Goal: Information Seeking & Learning: Compare options

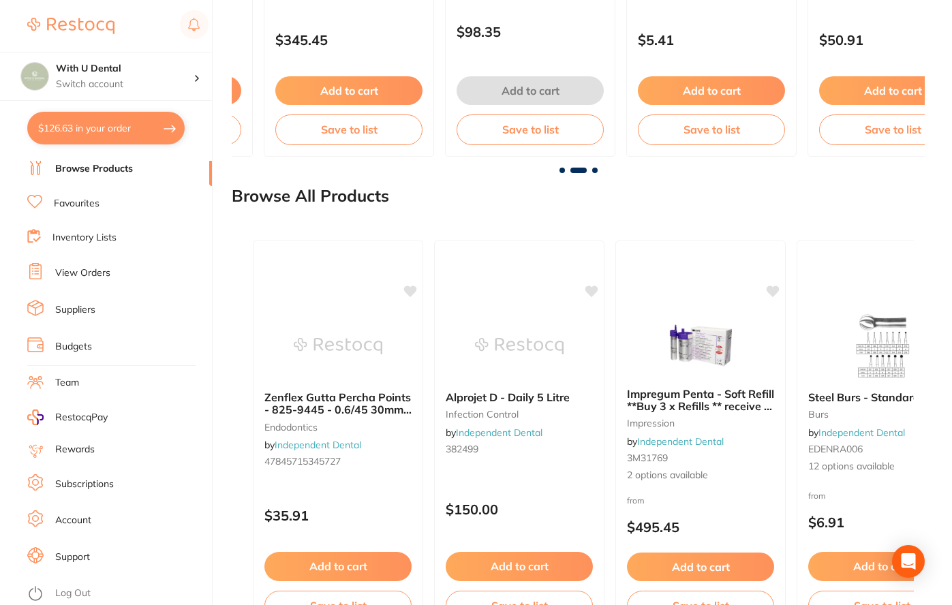
scroll to position [1520, 0]
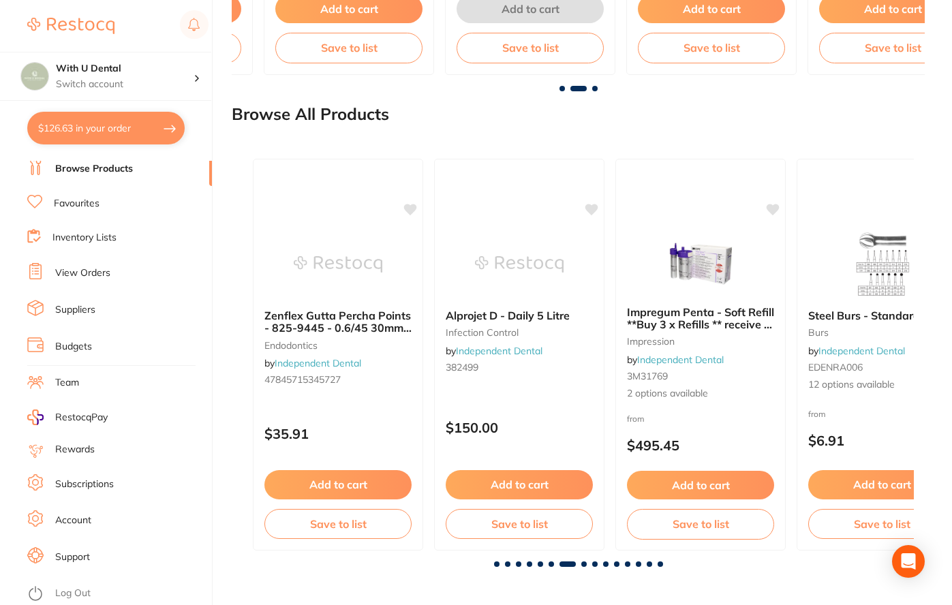
click at [86, 306] on link "Suppliers" at bounding box center [75, 310] width 40 height 14
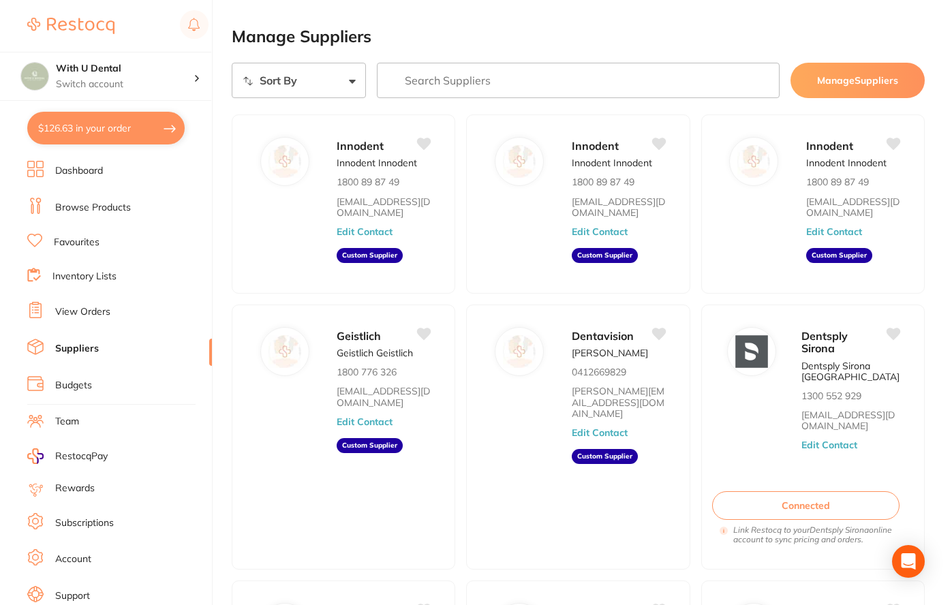
click at [102, 217] on li "Browse Products" at bounding box center [119, 208] width 185 height 20
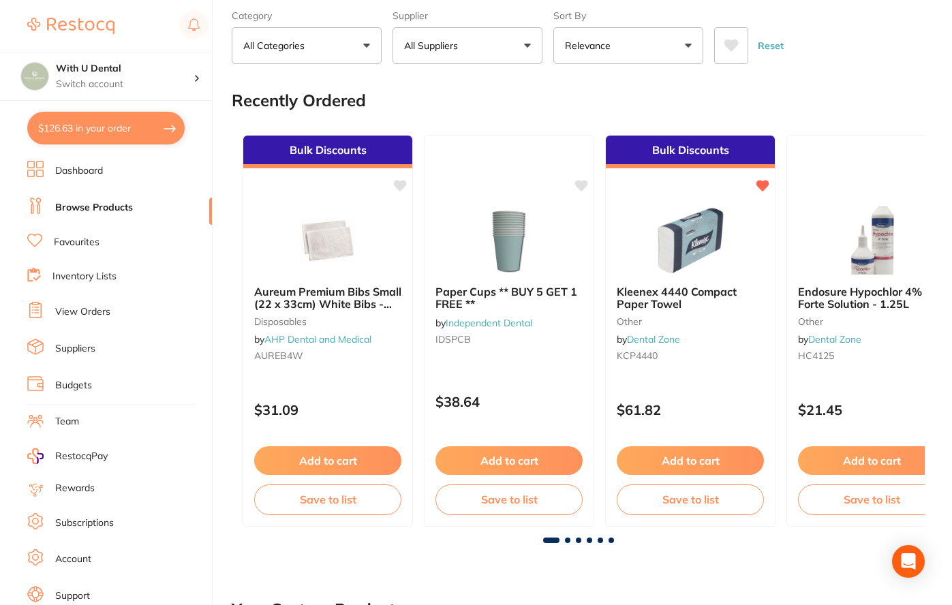
click at [349, 52] on button "All Categories" at bounding box center [307, 45] width 150 height 37
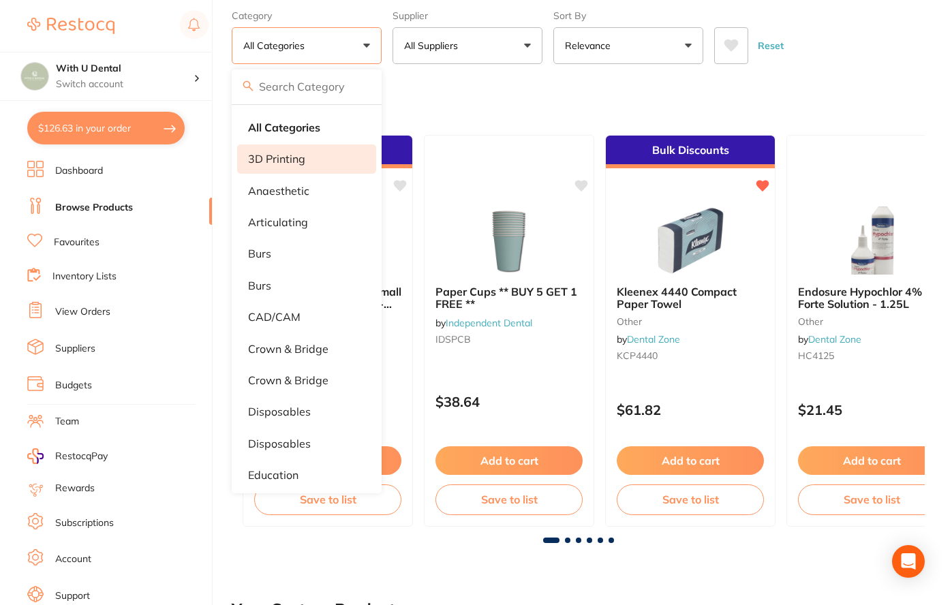
click at [297, 156] on p "3D Printing" at bounding box center [276, 159] width 57 height 12
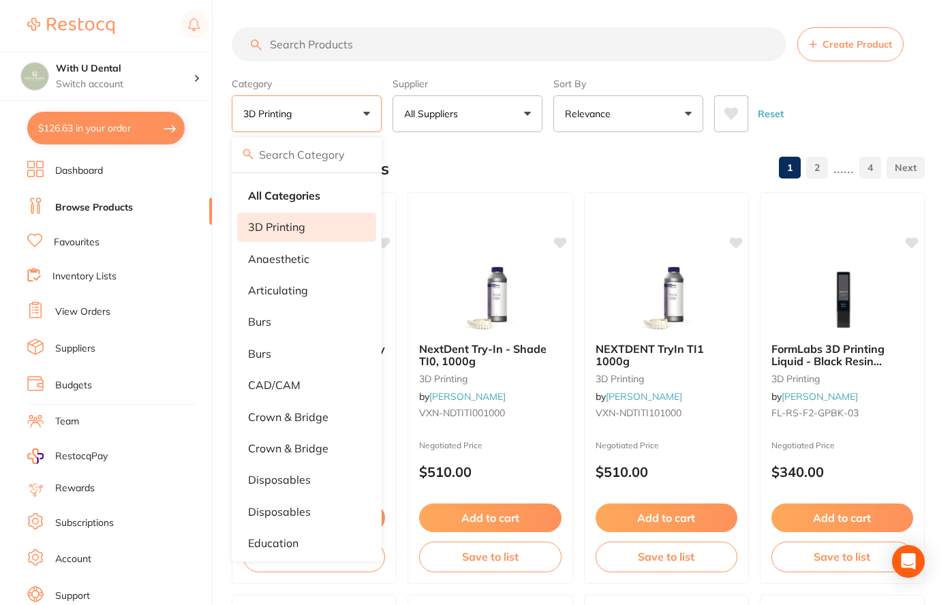
click at [806, 89] on div "Reset" at bounding box center [814, 108] width 200 height 48
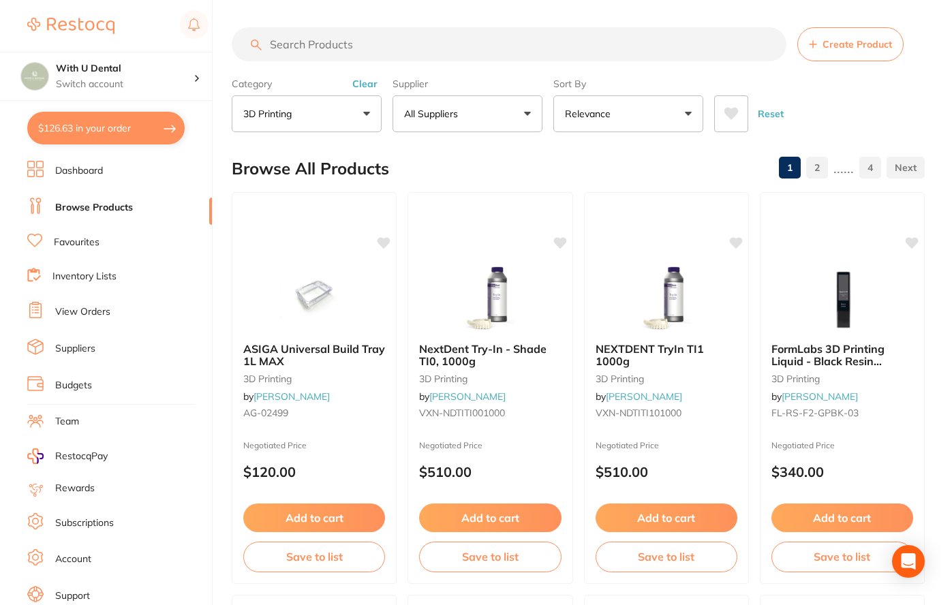
drag, startPoint x: 698, startPoint y: 327, endPoint x: 659, endPoint y: 79, distance: 250.9
click at [317, 108] on button "3D Printing" at bounding box center [307, 113] width 150 height 37
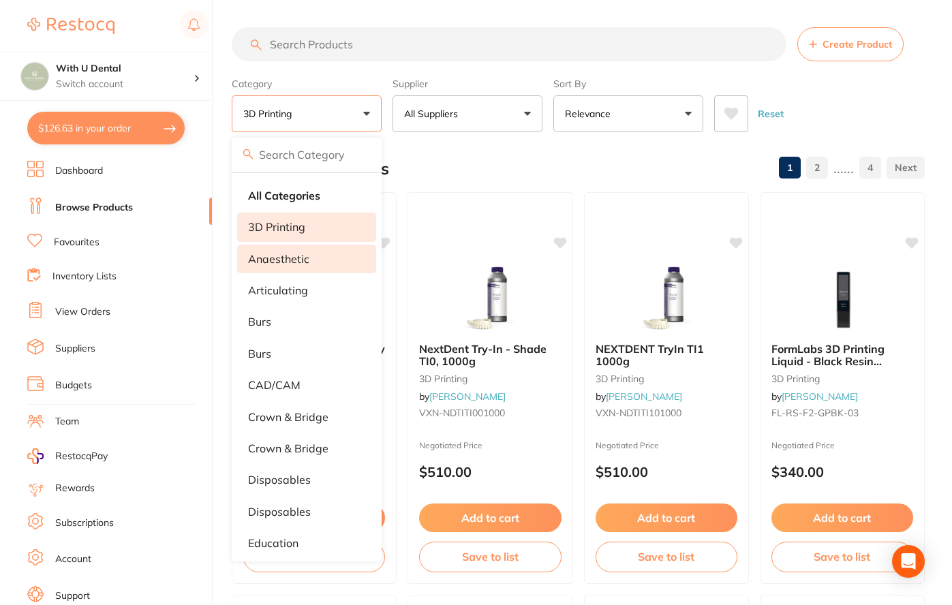
click at [296, 268] on li "anaesthetic" at bounding box center [306, 259] width 139 height 29
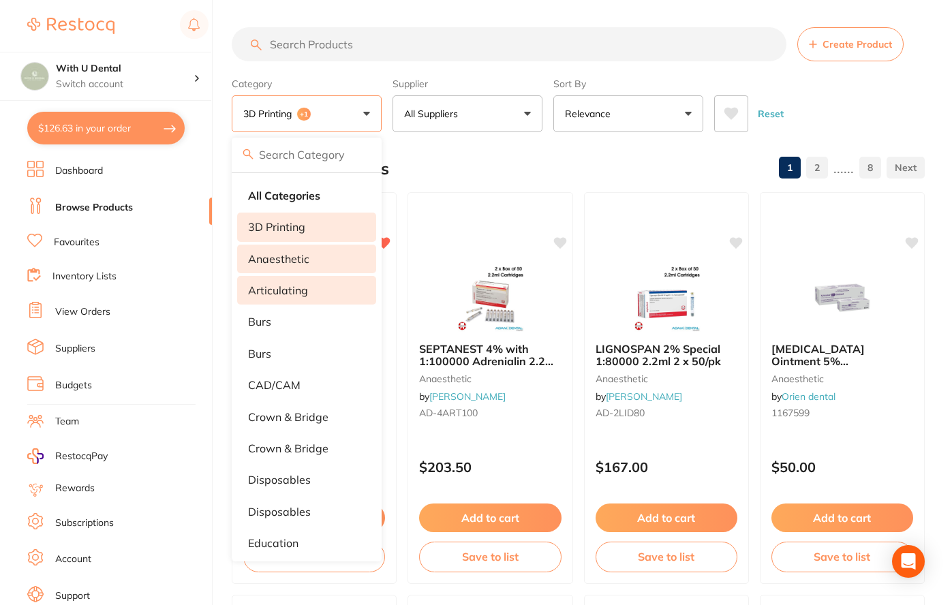
click at [315, 295] on li "articulating" at bounding box center [306, 290] width 139 height 29
click at [274, 255] on p "anaesthetic" at bounding box center [278, 259] width 61 height 12
click at [294, 225] on p "3D Printing" at bounding box center [276, 227] width 57 height 12
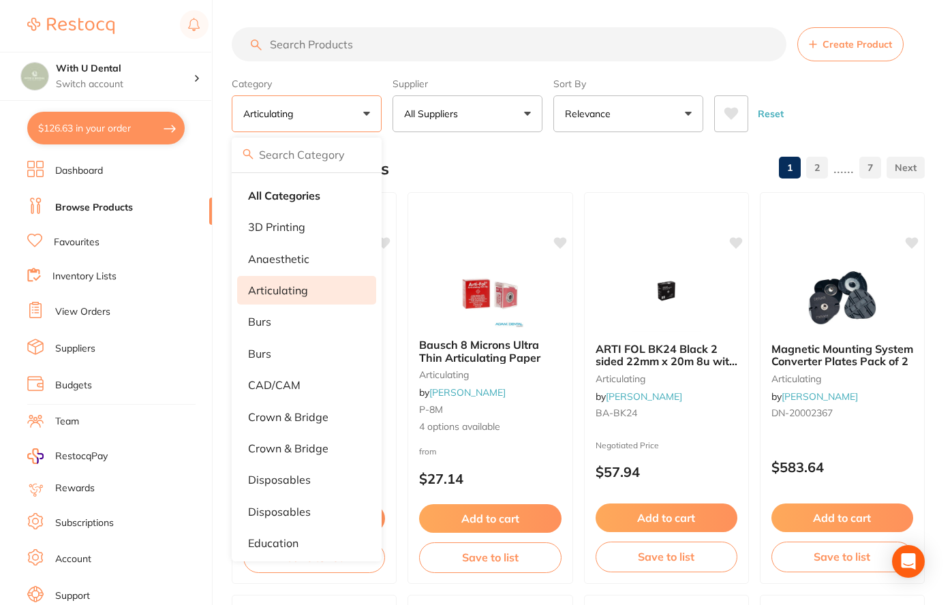
click at [619, 166] on div "Browse All Products 1 2 ...... 7" at bounding box center [578, 169] width 693 height 46
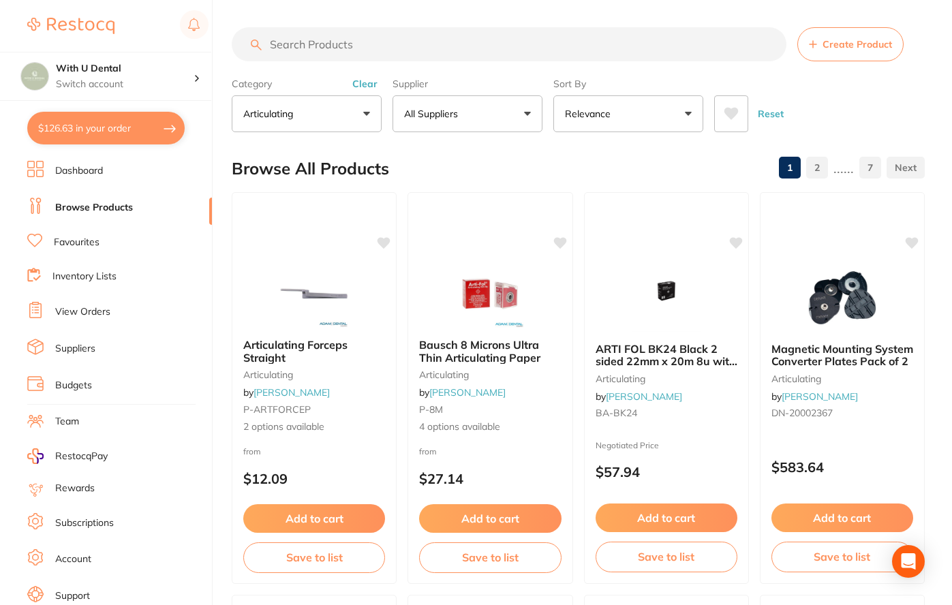
drag, startPoint x: 933, startPoint y: 354, endPoint x: 874, endPoint y: 12, distance: 346.3
click at [298, 120] on p "articulating" at bounding box center [270, 114] width 55 height 14
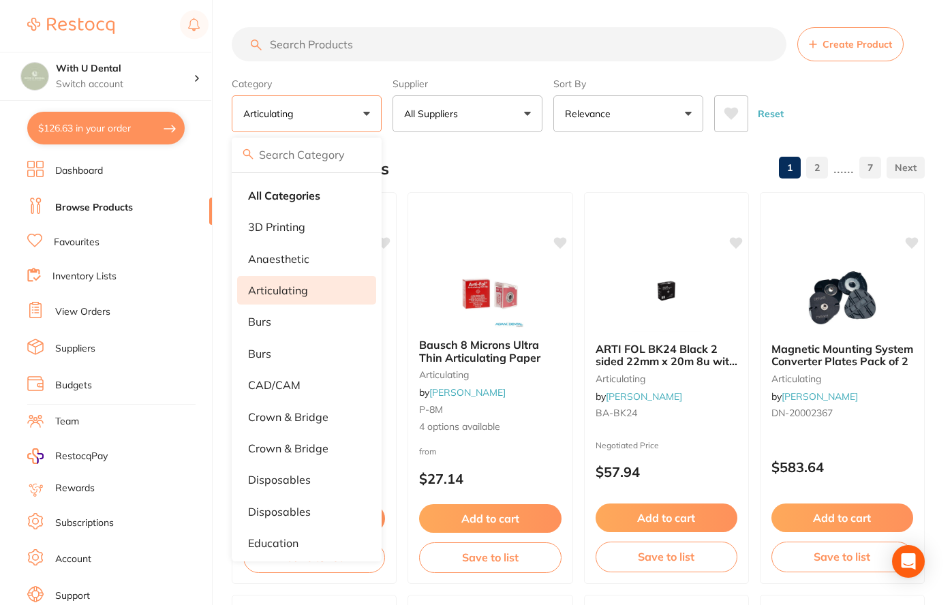
click at [301, 288] on p "articulating" at bounding box center [278, 290] width 60 height 12
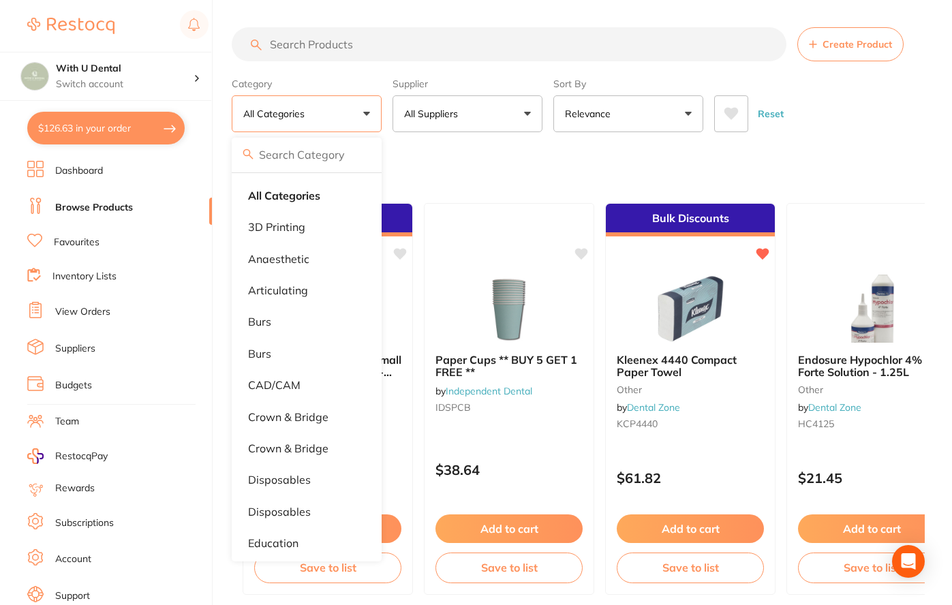
scroll to position [204, 0]
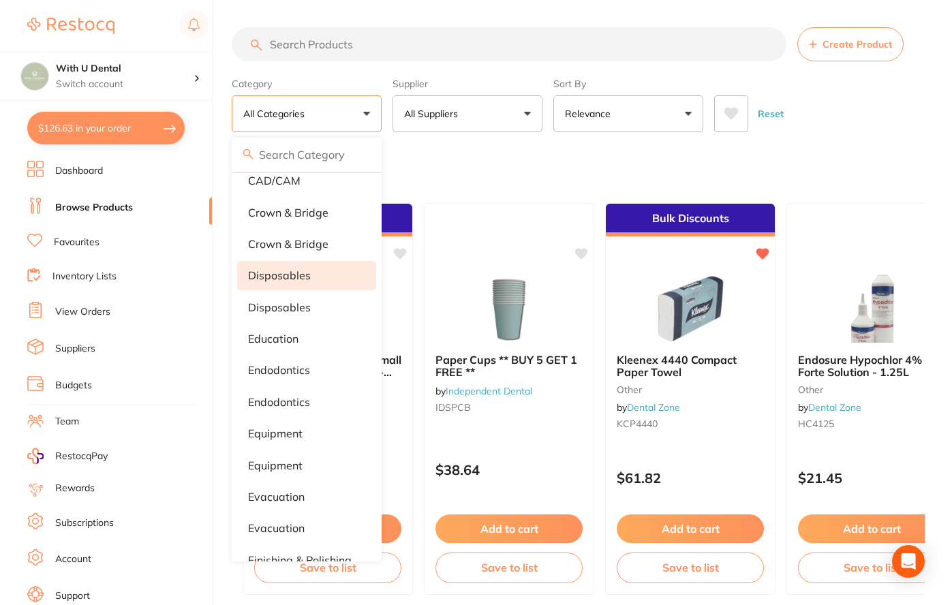
click at [291, 281] on p "disposables" at bounding box center [279, 275] width 63 height 12
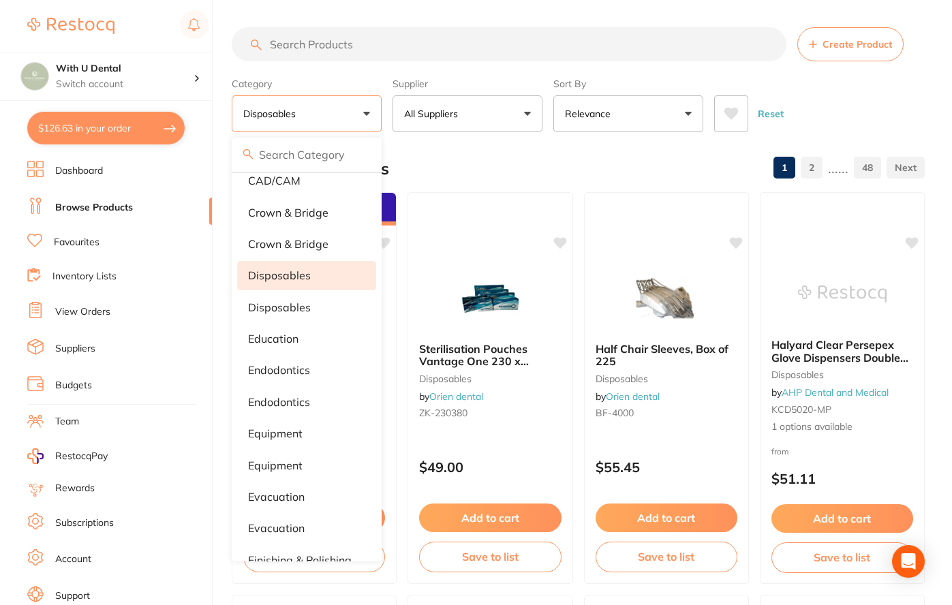
click at [522, 151] on div "Browse All Products 1 2 ...... 48" at bounding box center [578, 169] width 693 height 46
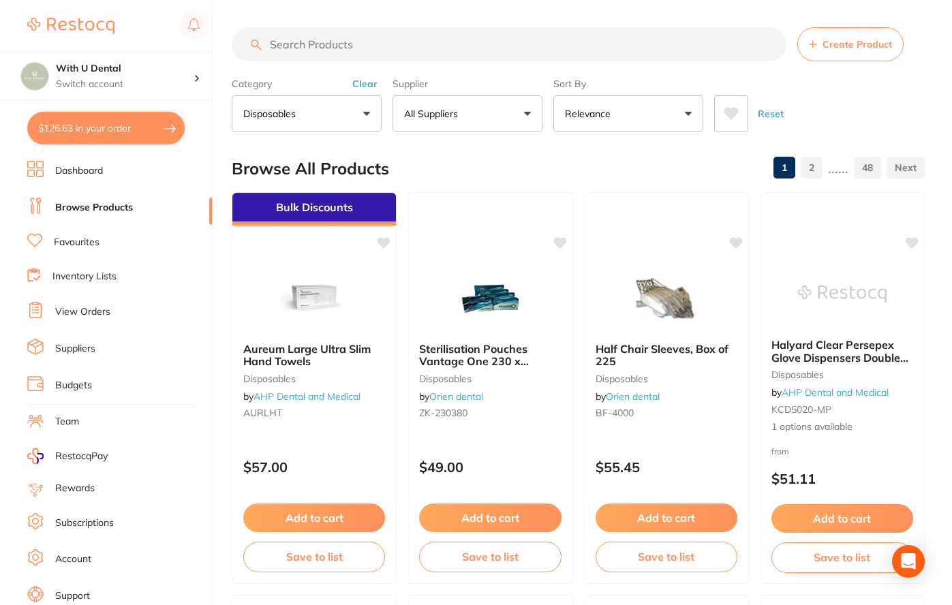
click at [296, 112] on p "disposables" at bounding box center [272, 114] width 58 height 14
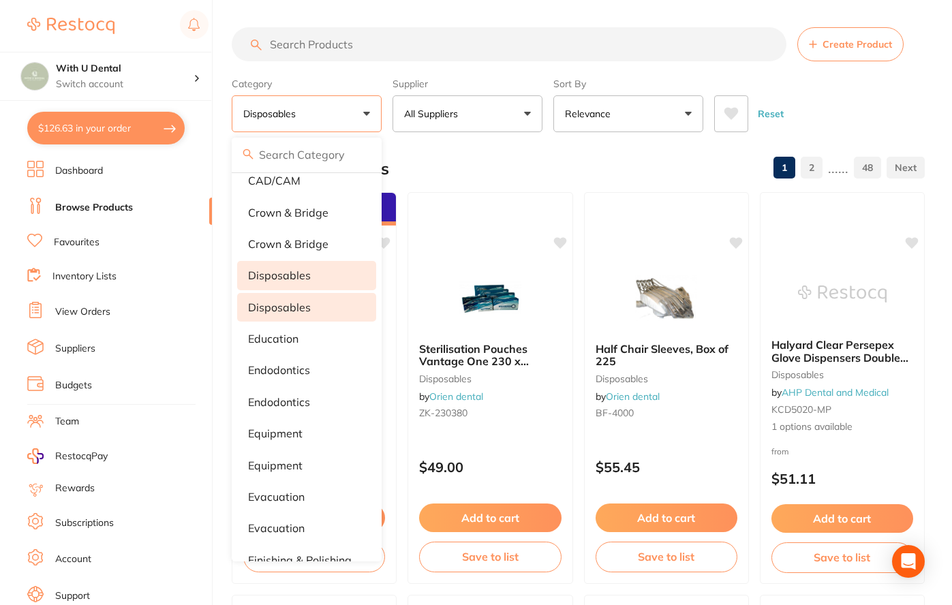
click at [280, 299] on li "Disposables" at bounding box center [306, 307] width 139 height 29
click at [479, 169] on div "Browse All Products 1 2 ...... 48" at bounding box center [578, 169] width 693 height 46
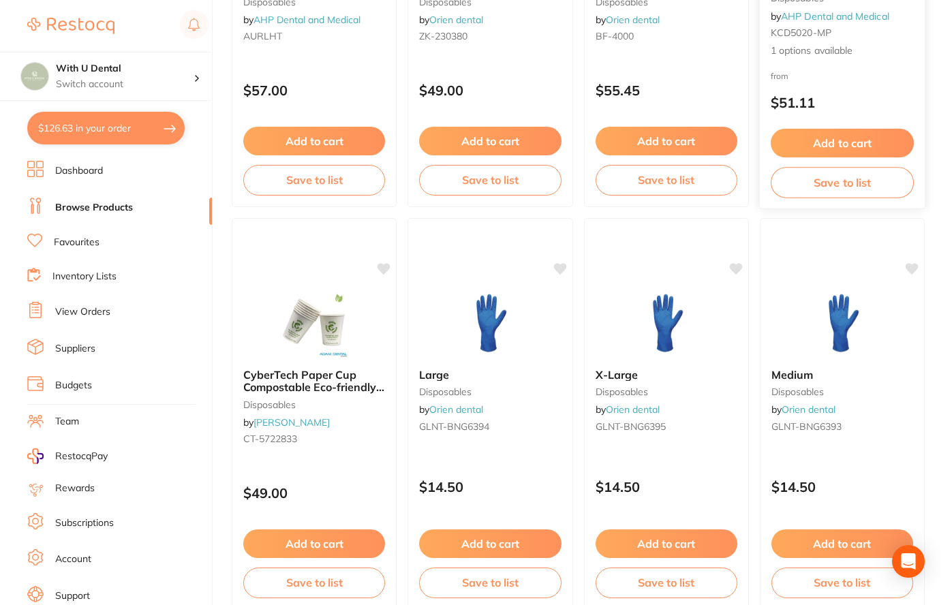
scroll to position [409, 0]
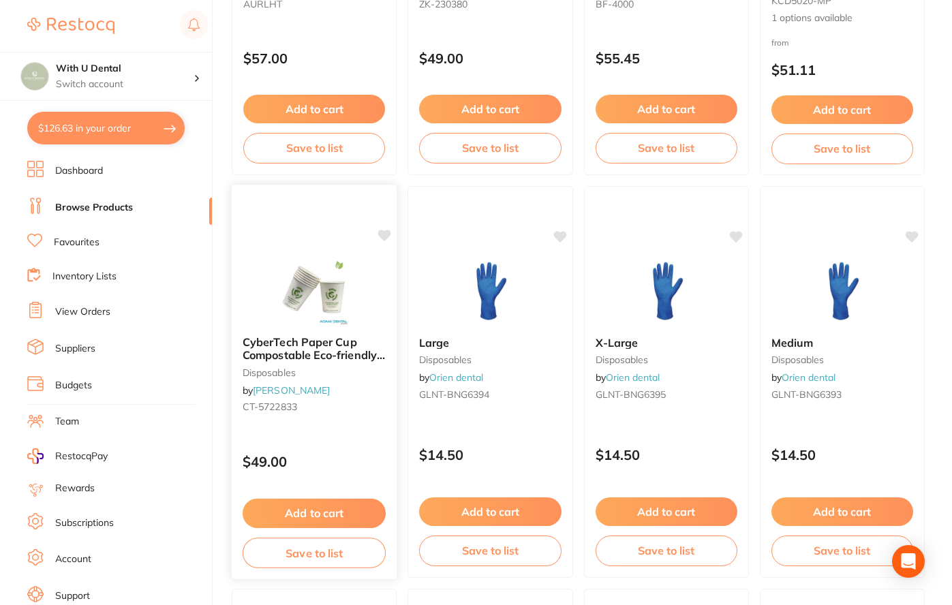
drag, startPoint x: 327, startPoint y: 359, endPoint x: 265, endPoint y: 344, distance: 63.8
click at [265, 344] on span "CyberTech Paper Cup Compostable Eco-friendly x1000" at bounding box center [314, 354] width 142 height 39
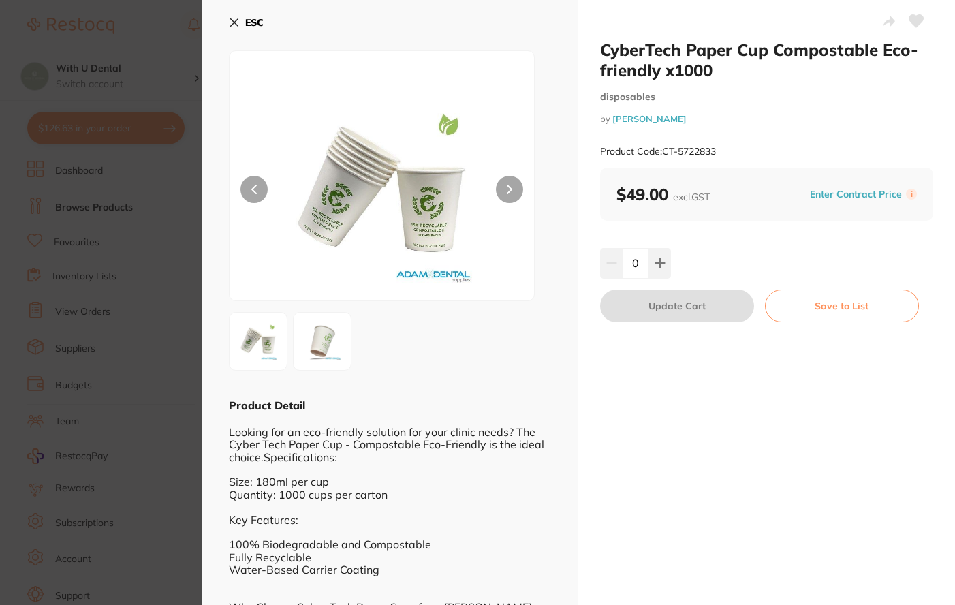
click at [183, 413] on section "CyberTech Paper Cup Compostable Eco-friendly x1000 disposables by [PERSON_NAME]…" at bounding box center [477, 302] width 955 height 605
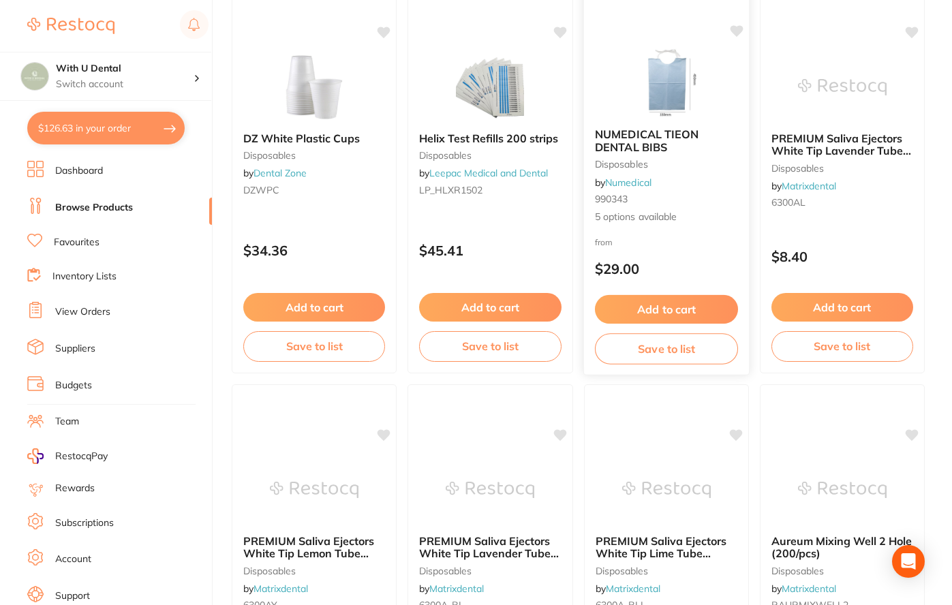
scroll to position [1022, 0]
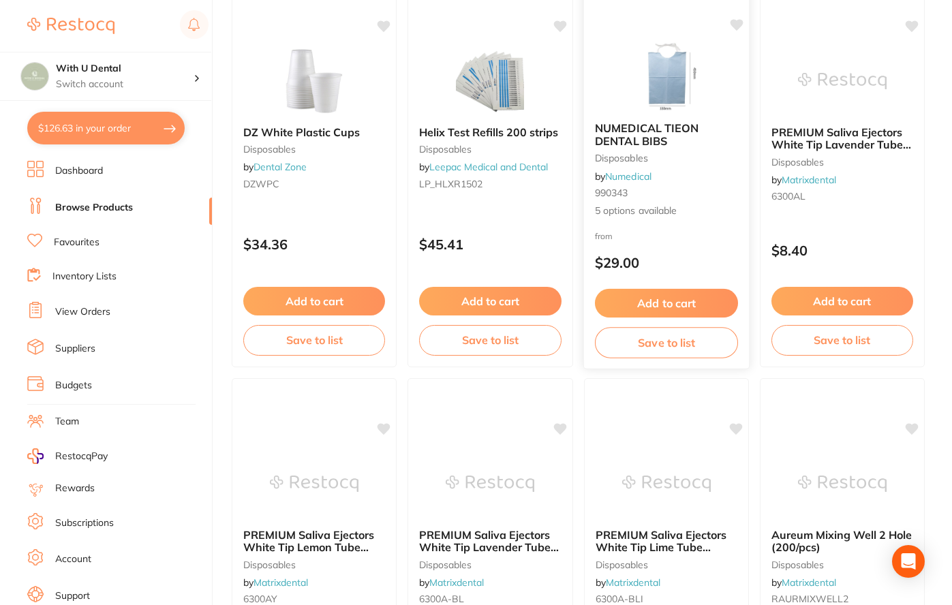
click at [640, 138] on span "NUMEDICAL TIEON DENTAL BIBS" at bounding box center [646, 134] width 104 height 27
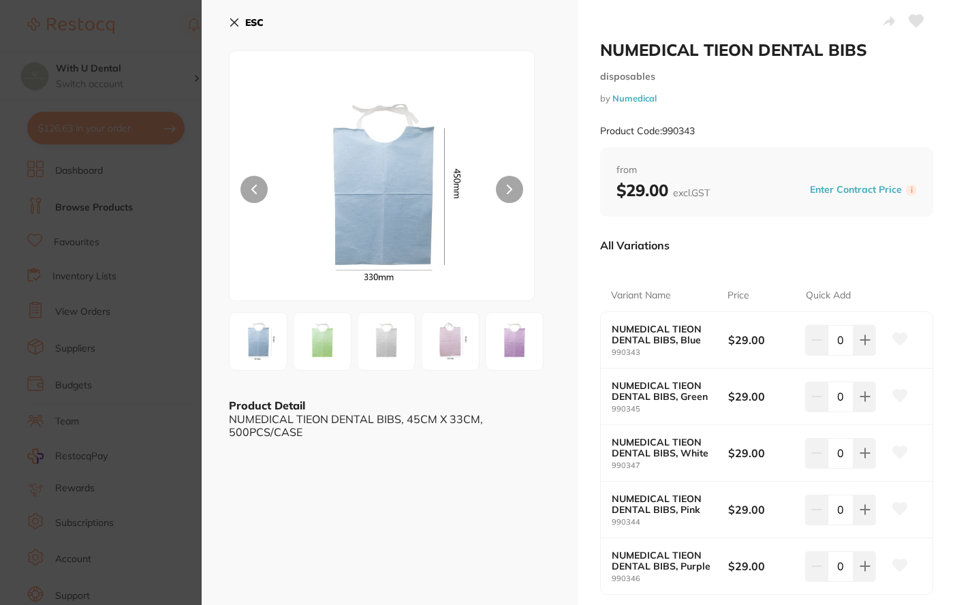
click at [189, 361] on section "NUMEDICAL TIEON DENTAL BIBS disposables by Numedical Product Code: 990343 ESC P…" at bounding box center [477, 302] width 955 height 605
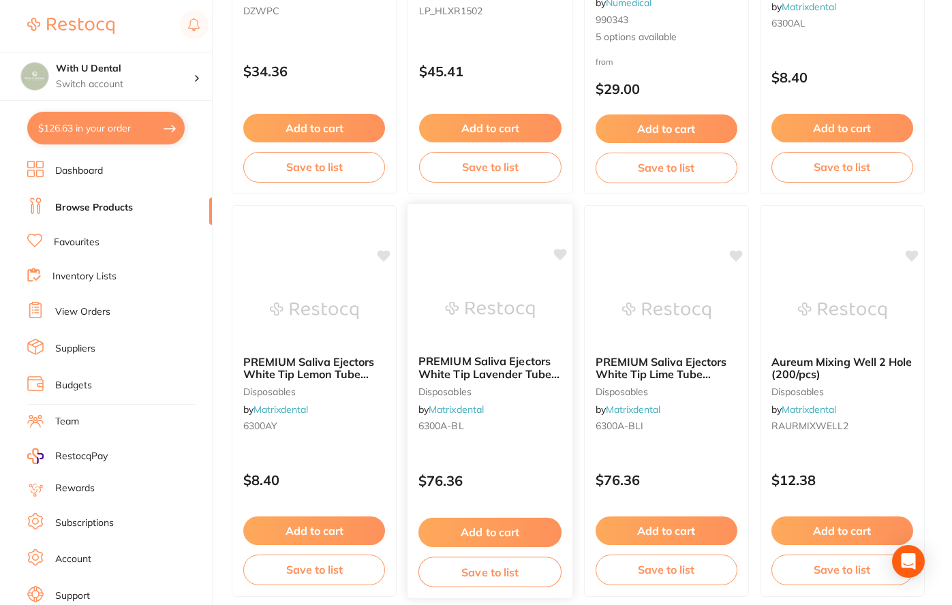
scroll to position [1226, 0]
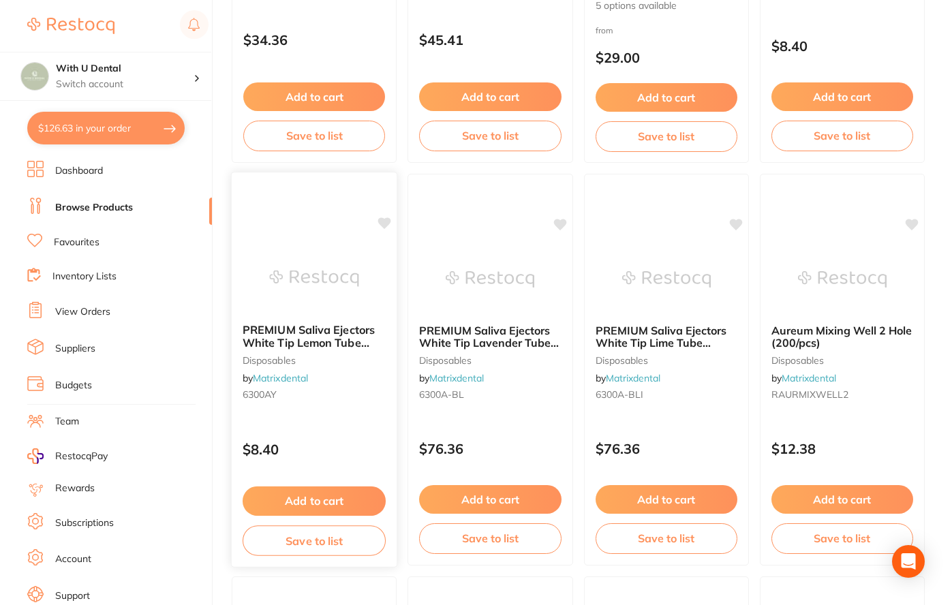
click at [316, 286] on img at bounding box center [313, 278] width 89 height 69
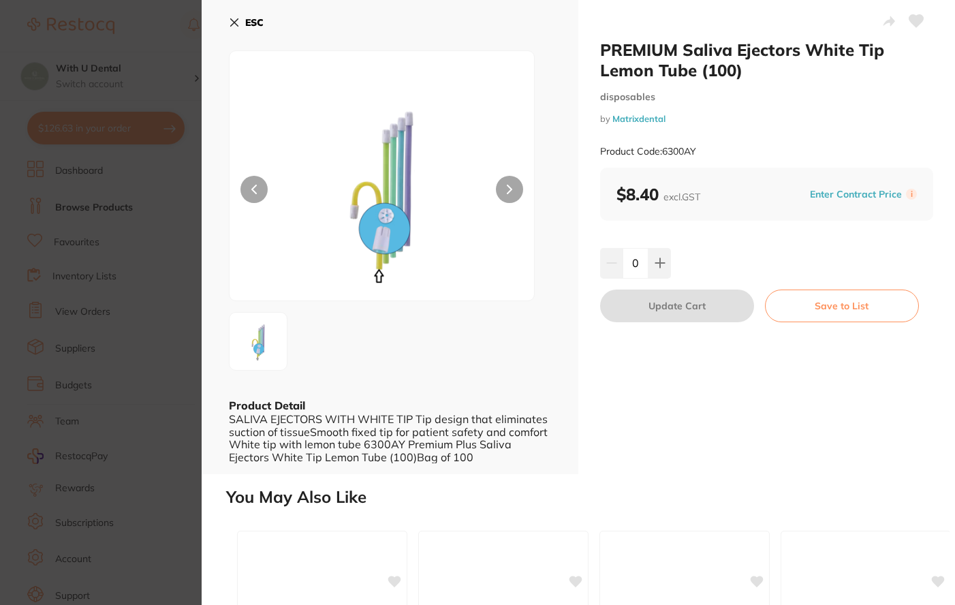
click at [499, 185] on button at bounding box center [509, 189] width 27 height 27
click at [518, 195] on button at bounding box center [509, 189] width 27 height 27
click at [249, 200] on button at bounding box center [253, 189] width 27 height 27
click at [197, 473] on section "PREMIUM Saliva Ejectors White Tip Lemon Tube (100) disposables by Matrixdental …" at bounding box center [477, 302] width 955 height 605
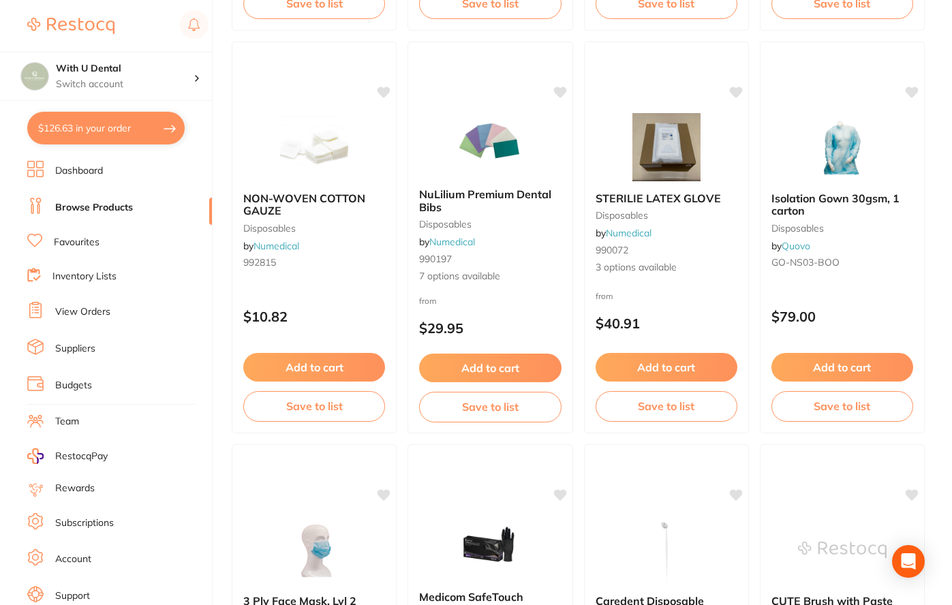
scroll to position [2180, 0]
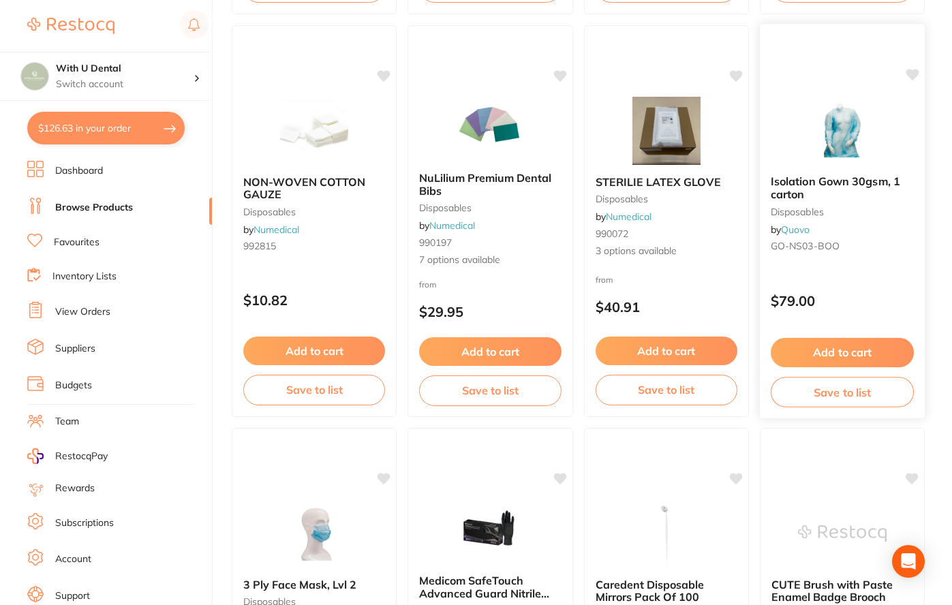
click at [848, 154] on img at bounding box center [841, 129] width 89 height 69
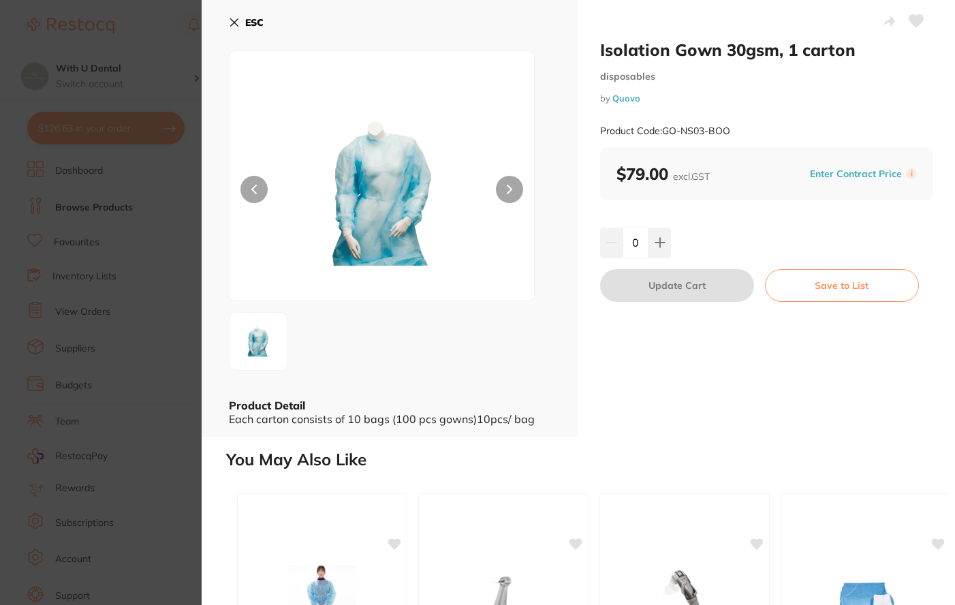
click at [507, 189] on icon at bounding box center [509, 190] width 5 height 10
click at [508, 189] on icon at bounding box center [509, 190] width 5 height 10
click at [160, 343] on section "Isolation Gown 30gsm, 1 carton disposables by Quovo Product Code: GO-NS03-BOO E…" at bounding box center [477, 302] width 955 height 605
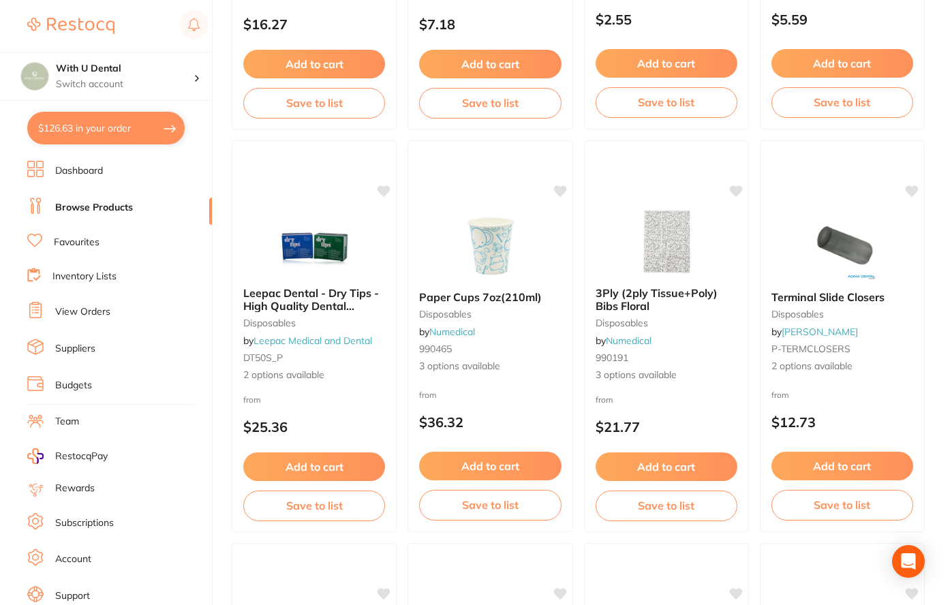
scroll to position [4496, 0]
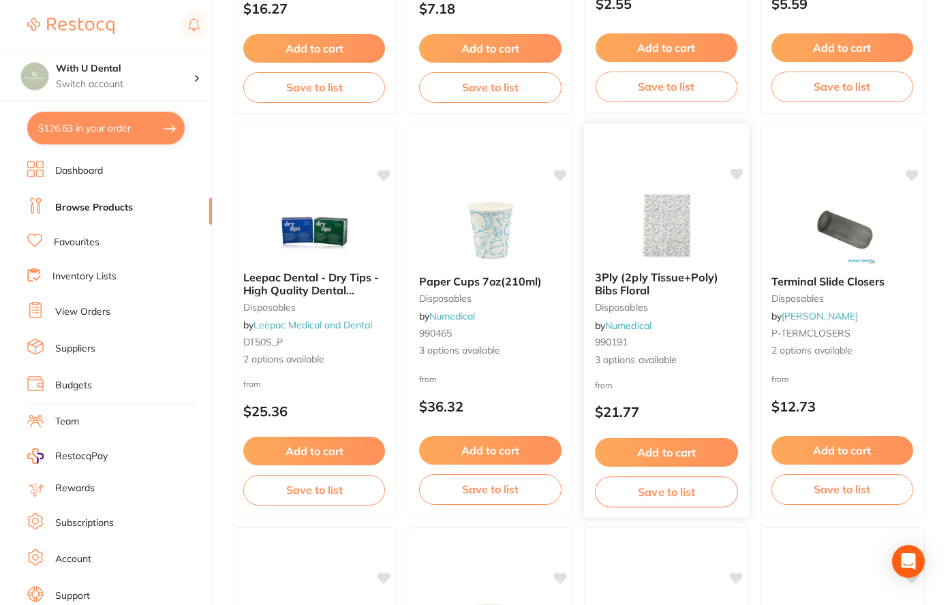
click at [675, 219] on img at bounding box center [665, 225] width 89 height 69
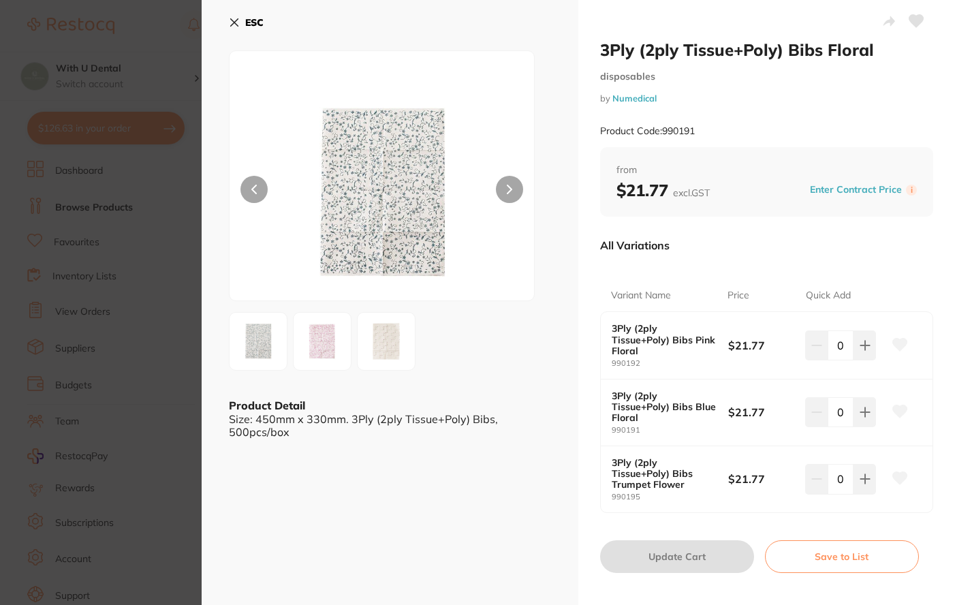
click at [189, 272] on section "3Ply (2ply Tissue+Poly) Bibs Floral disposables by Numedical Product Code: 9901…" at bounding box center [477, 302] width 955 height 605
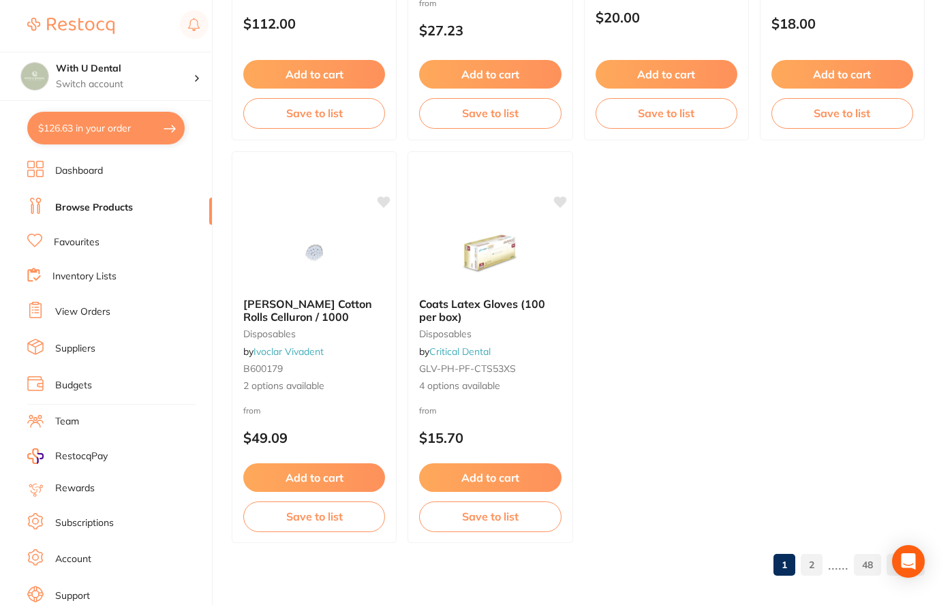
scroll to position [5283, 0]
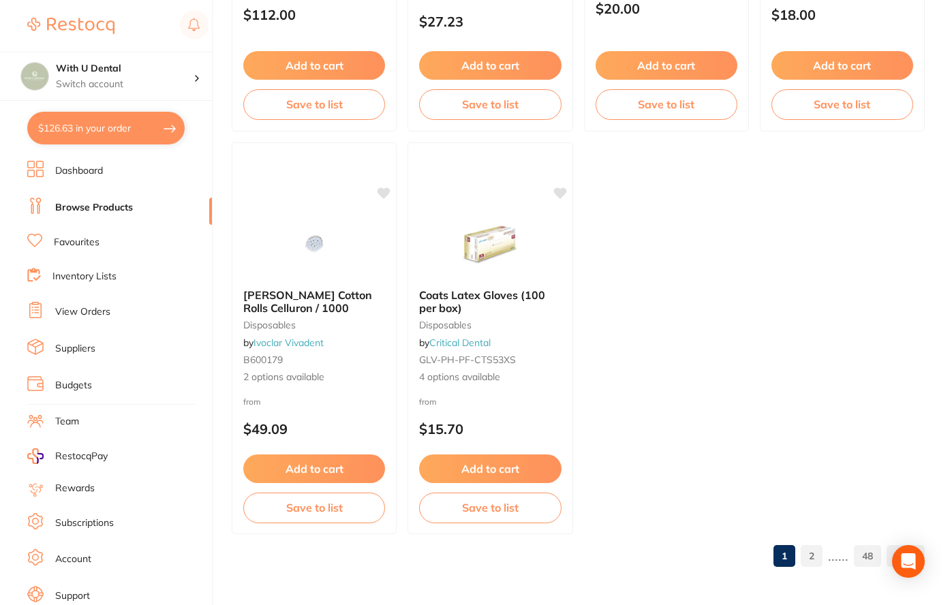
click at [821, 556] on link "2" at bounding box center [811, 555] width 22 height 27
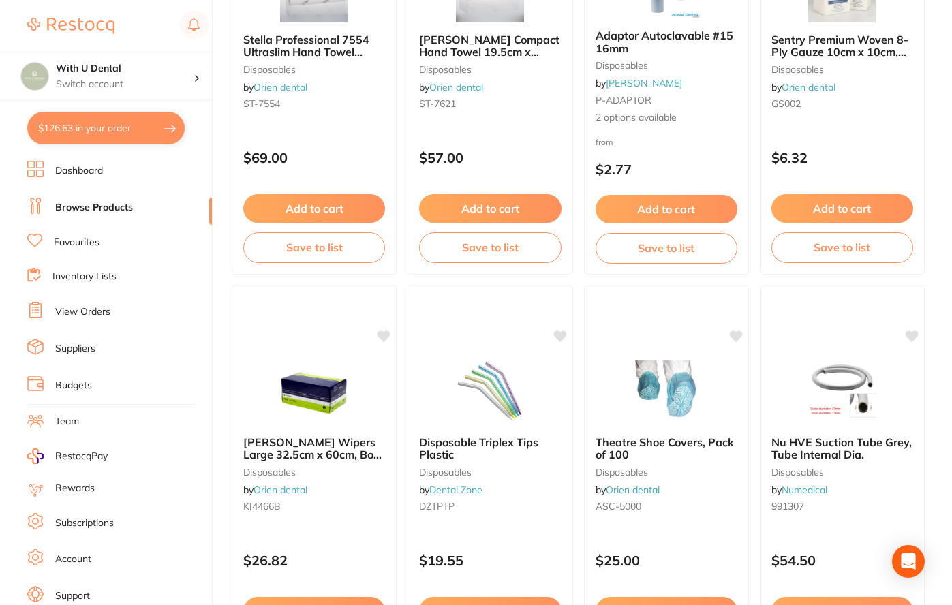
scroll to position [2452, 0]
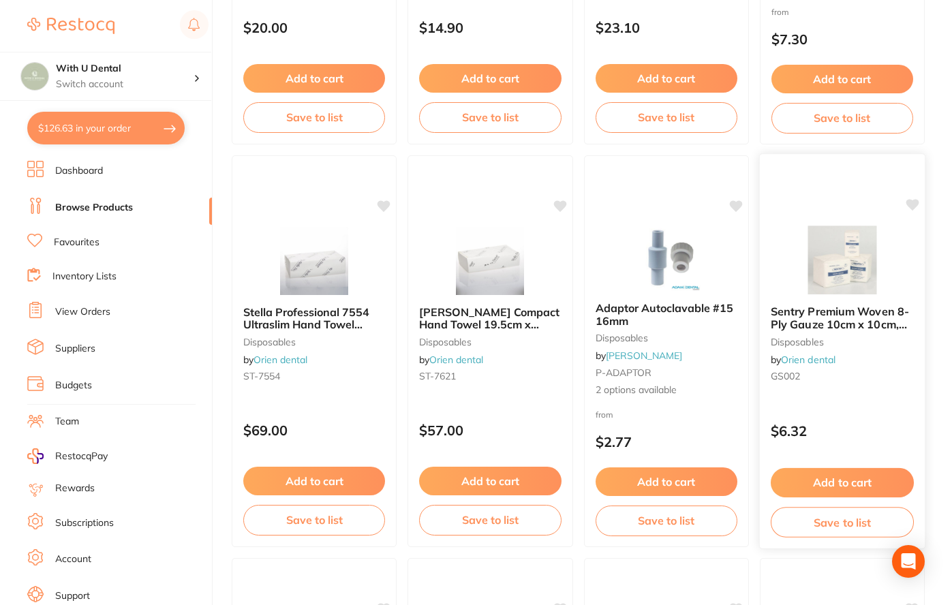
drag, startPoint x: 837, startPoint y: 307, endPoint x: 791, endPoint y: 323, distance: 48.3
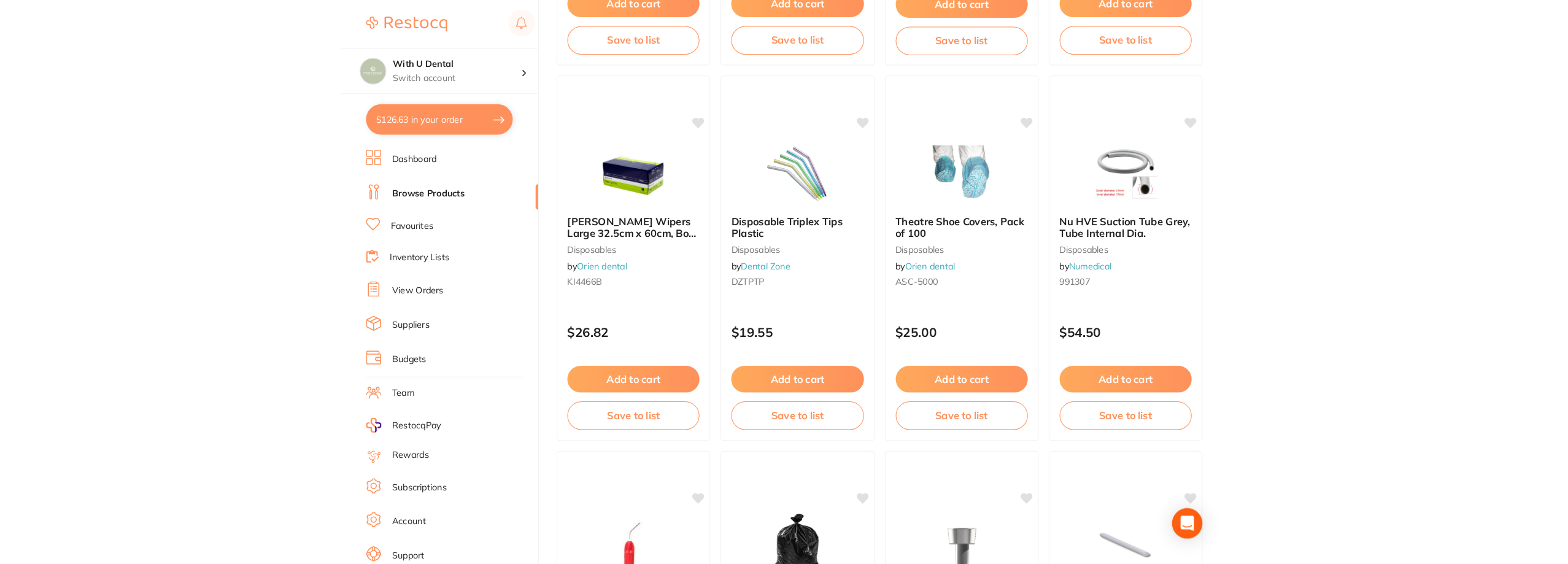
scroll to position [1840, 0]
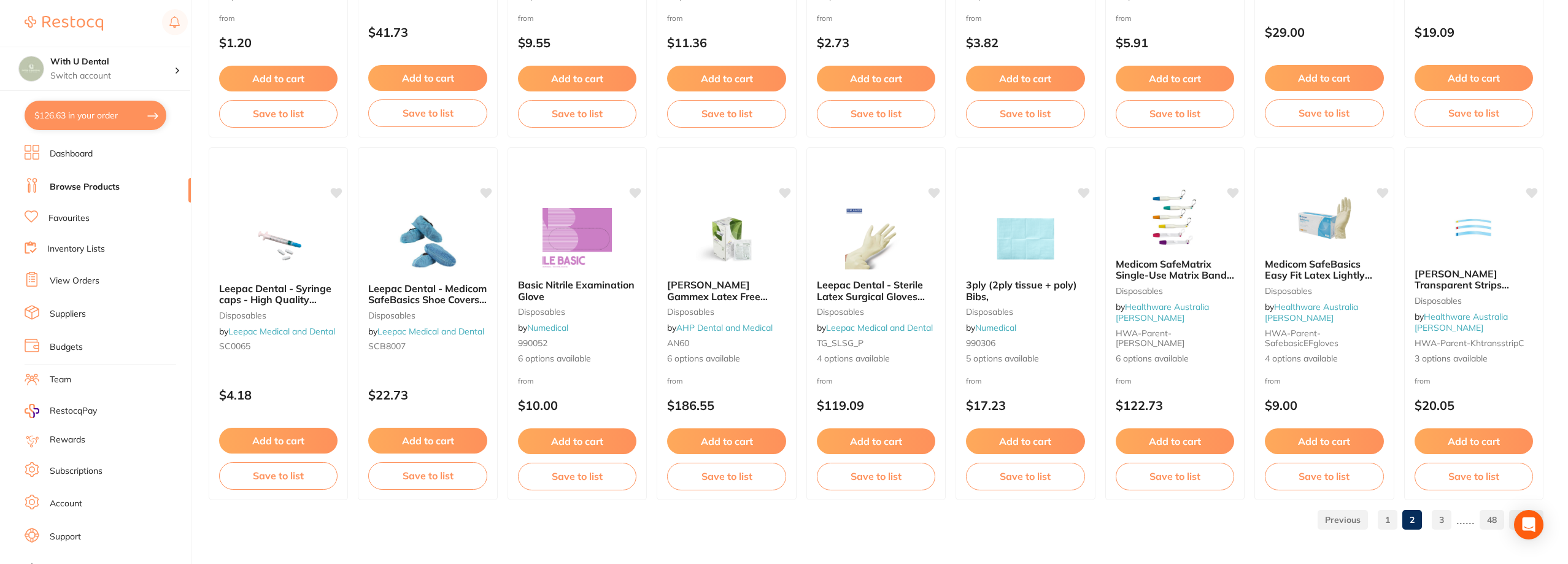
drag, startPoint x: 1307, startPoint y: 274, endPoint x: 1042, endPoint y: 539, distance: 374.8
click at [857, 539] on div "1 2 3 ...... 48" at bounding box center [877, 520] width 1336 height 40
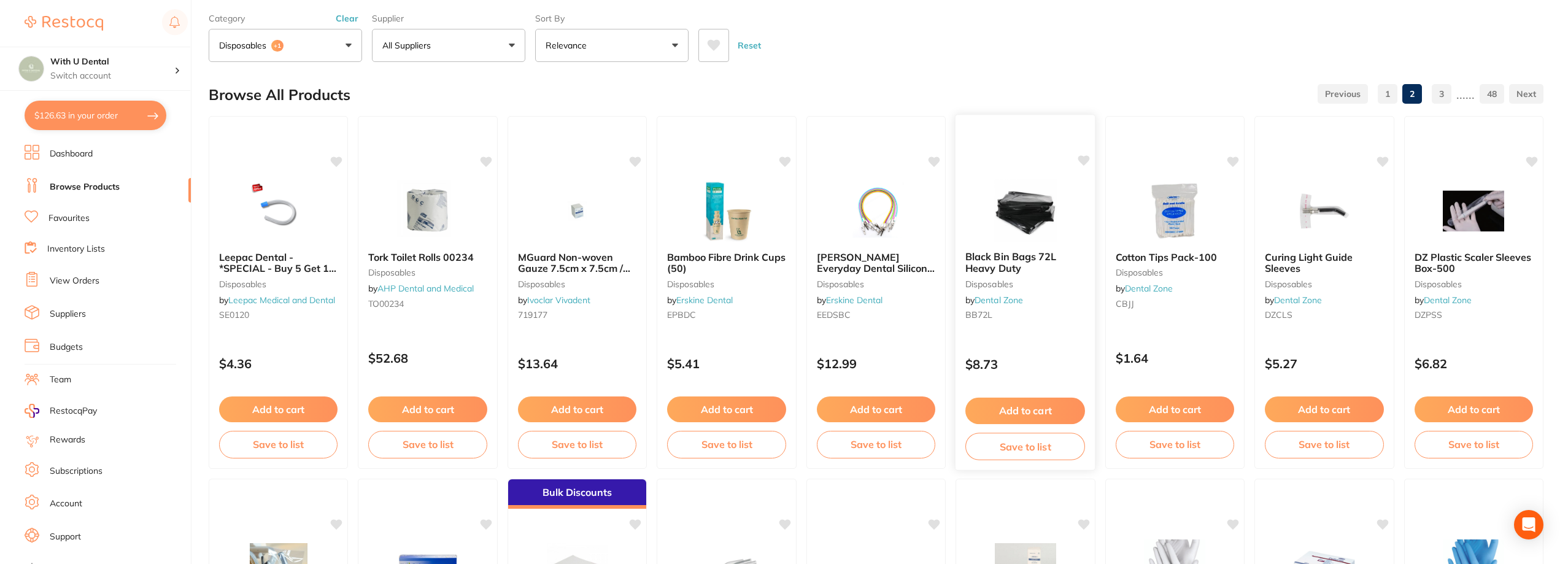
scroll to position [0, 0]
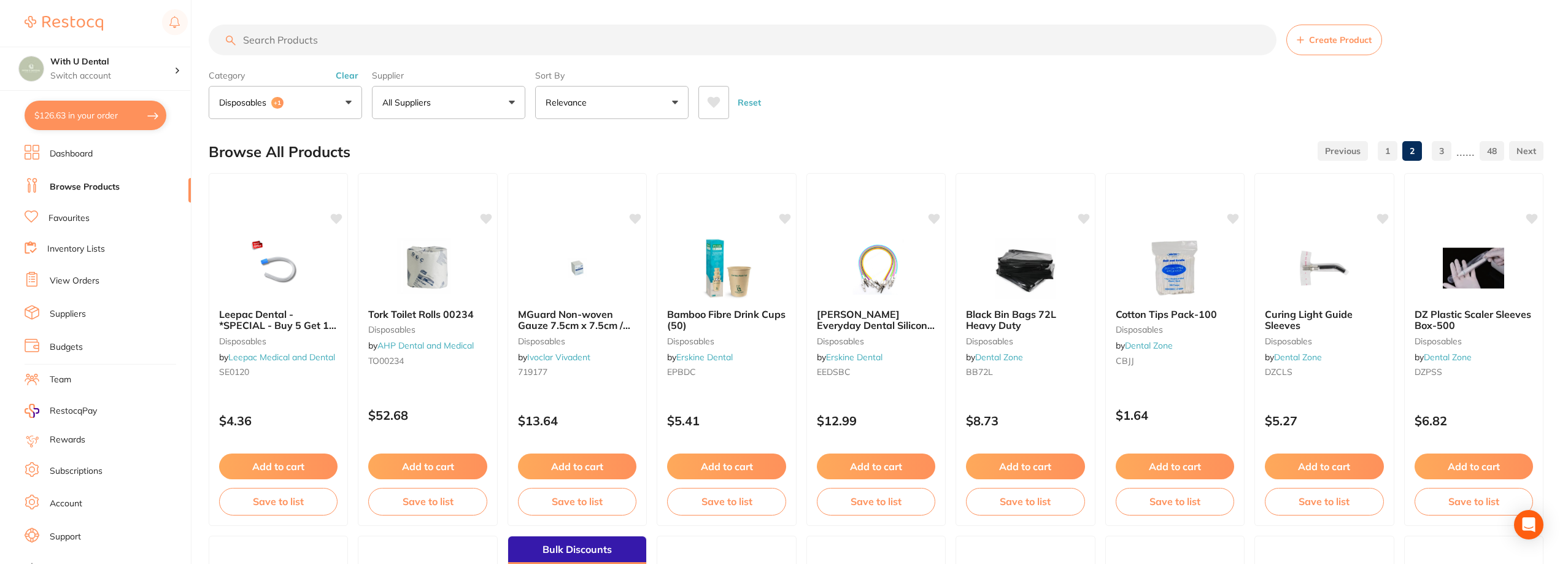
click at [857, 151] on link "3" at bounding box center [1442, 150] width 20 height 24
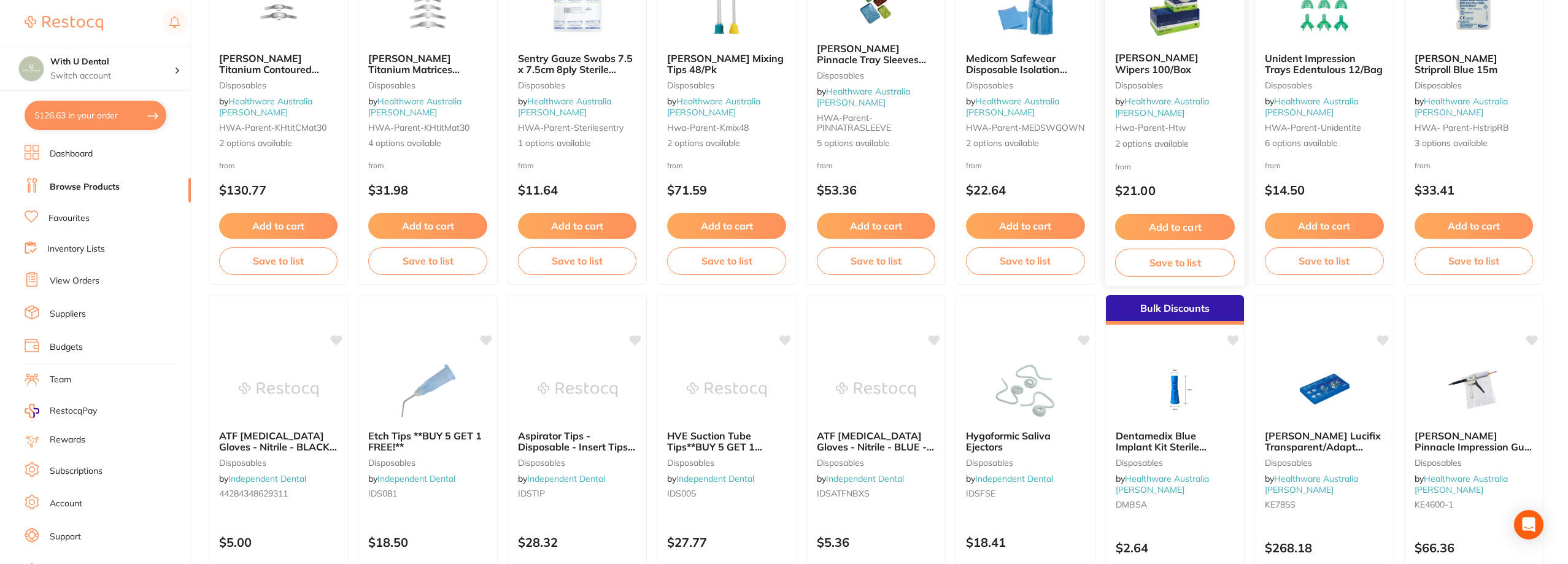
scroll to position [1840, 0]
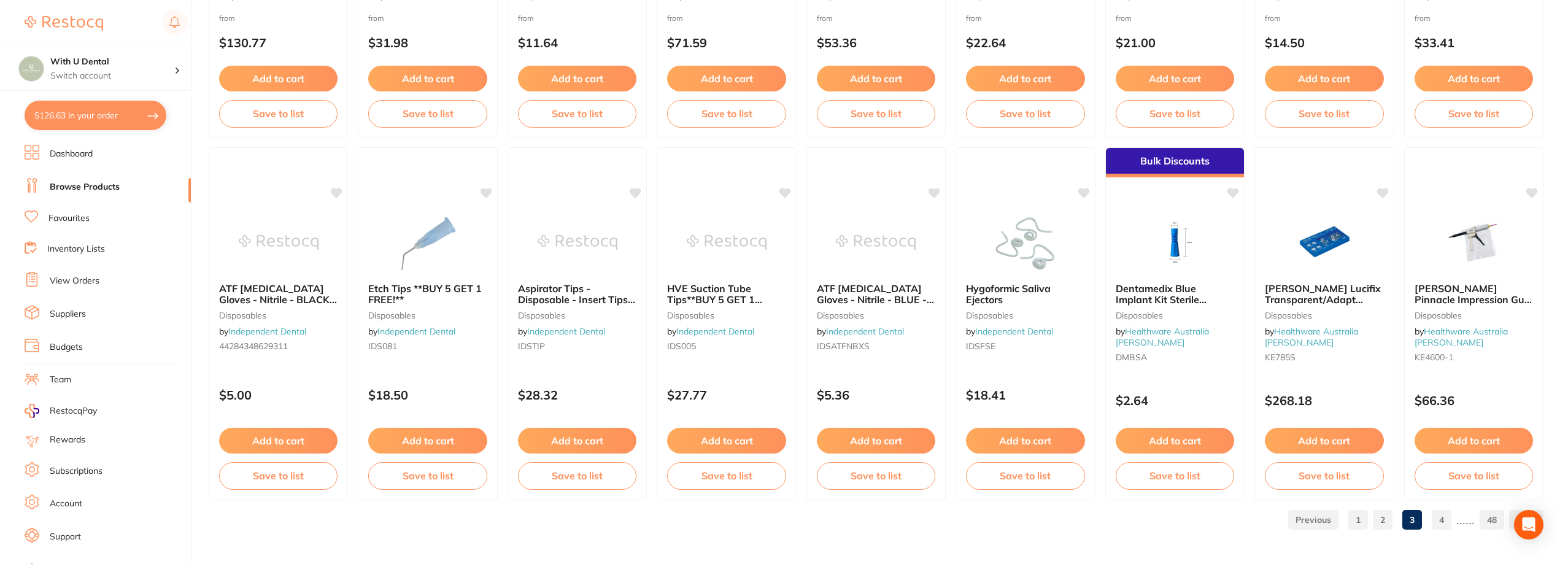
click at [857, 514] on link "4" at bounding box center [1442, 519] width 20 height 24
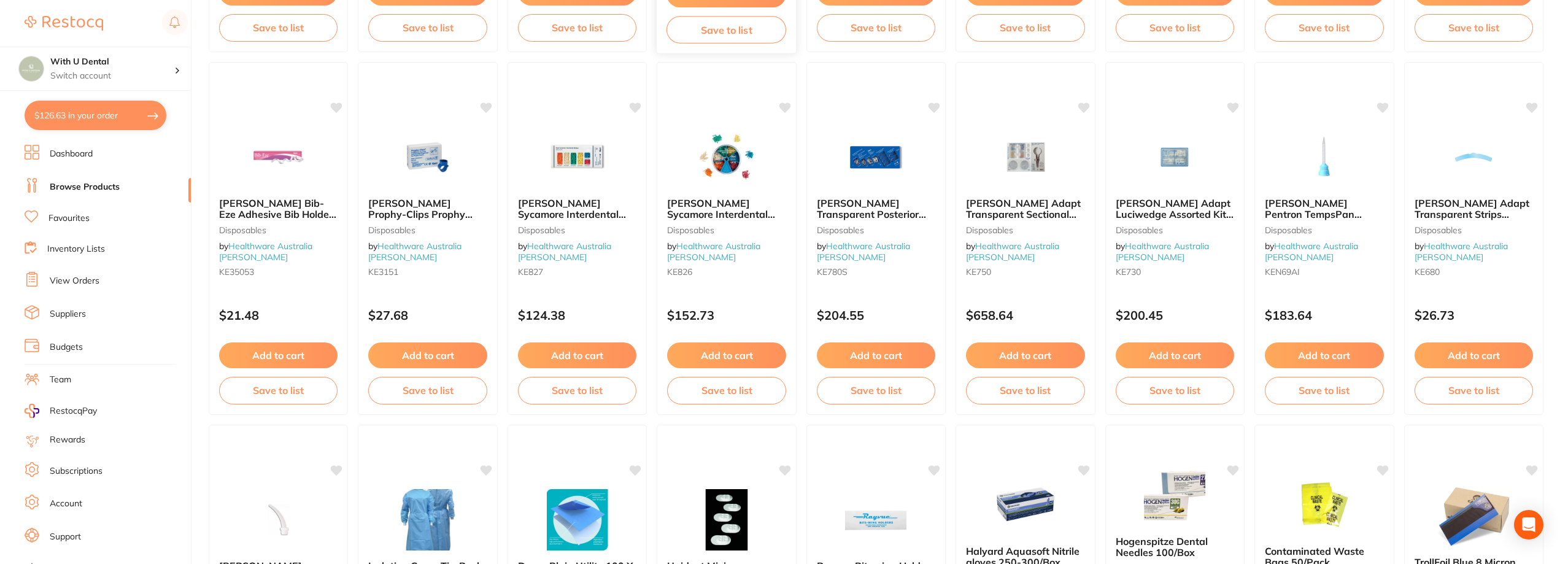
scroll to position [491, 0]
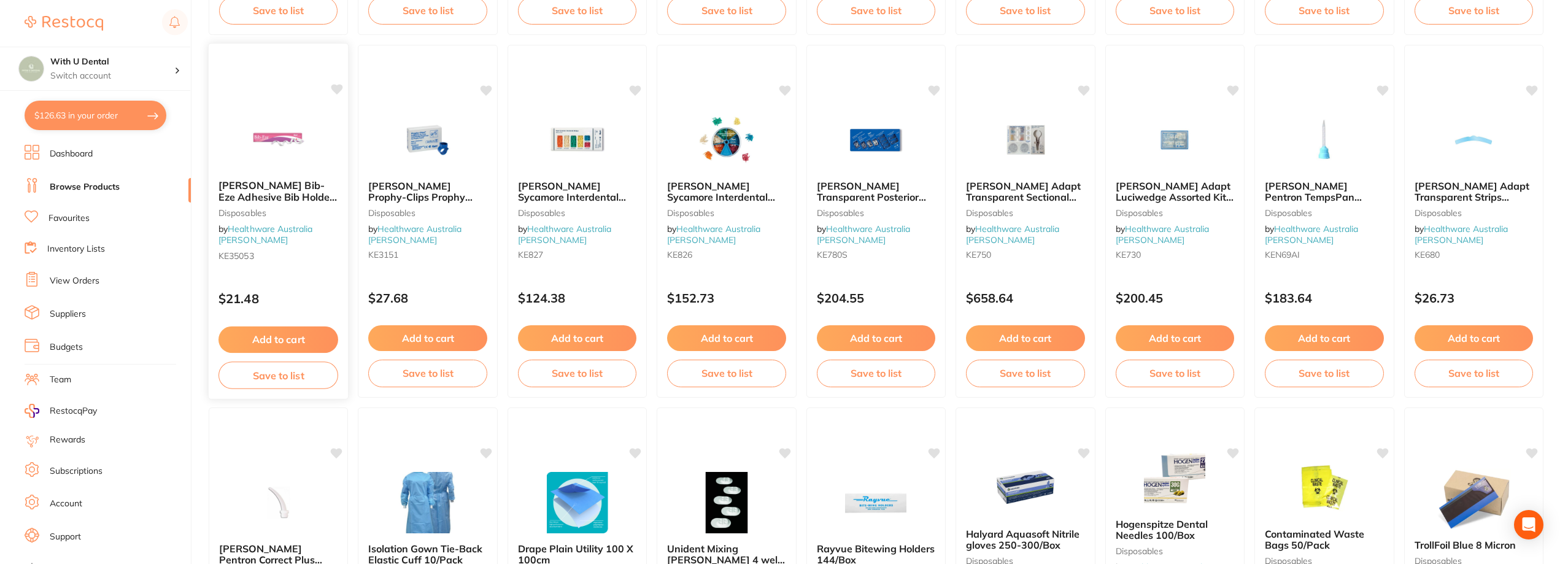
click at [282, 133] on img at bounding box center [278, 139] width 80 height 62
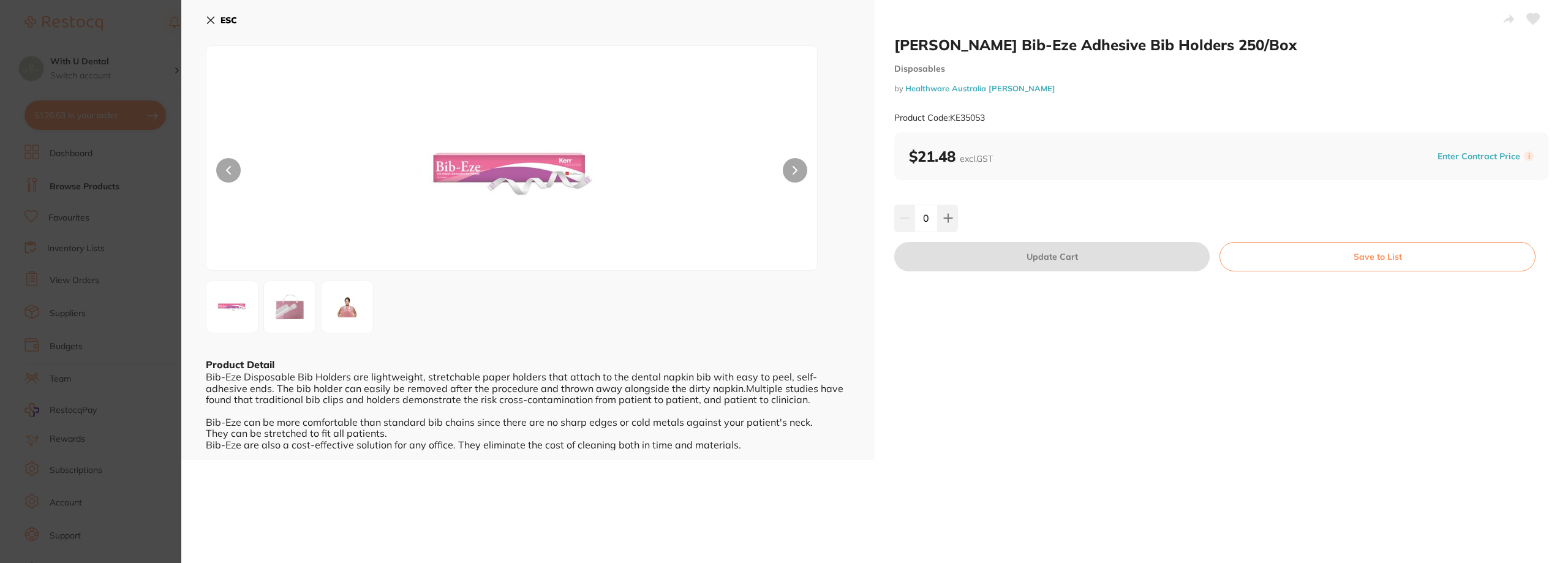
click at [797, 166] on button at bounding box center [795, 170] width 24 height 24
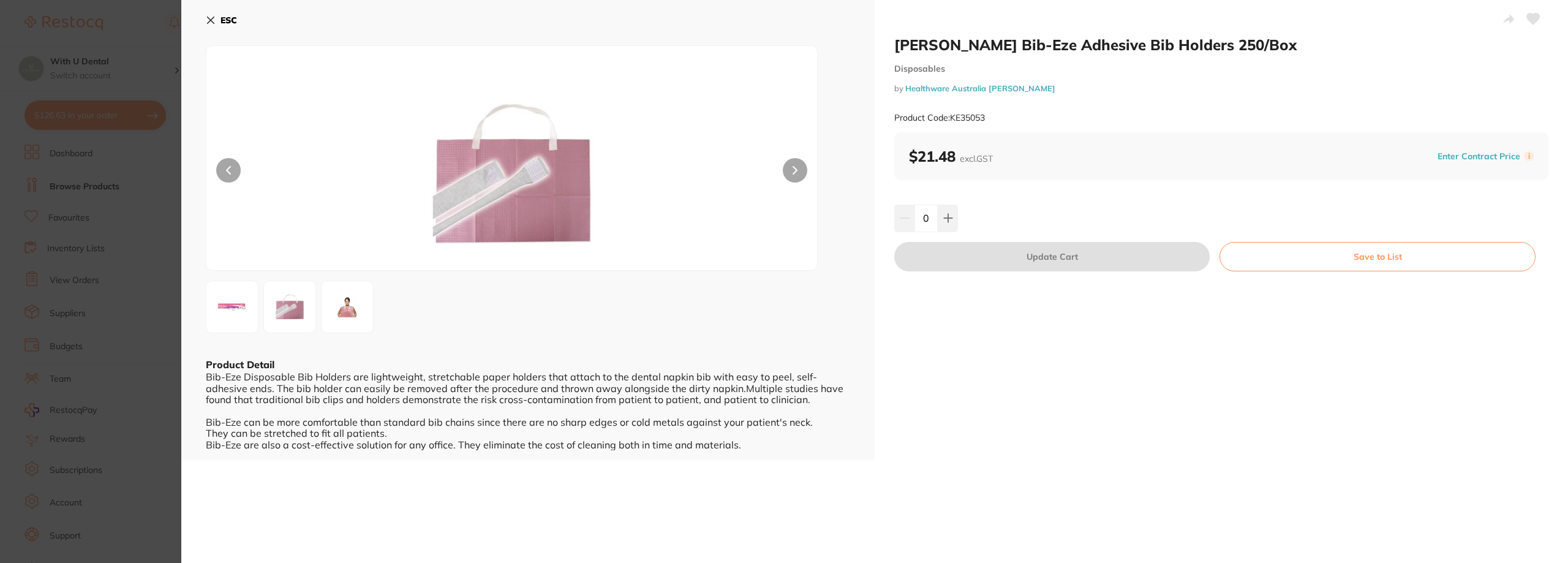
click at [154, 322] on section "[PERSON_NAME] Bib-Eze Adhesive Bib Holders 250/Box Disposables by Healthware Au…" at bounding box center [784, 282] width 1568 height 563
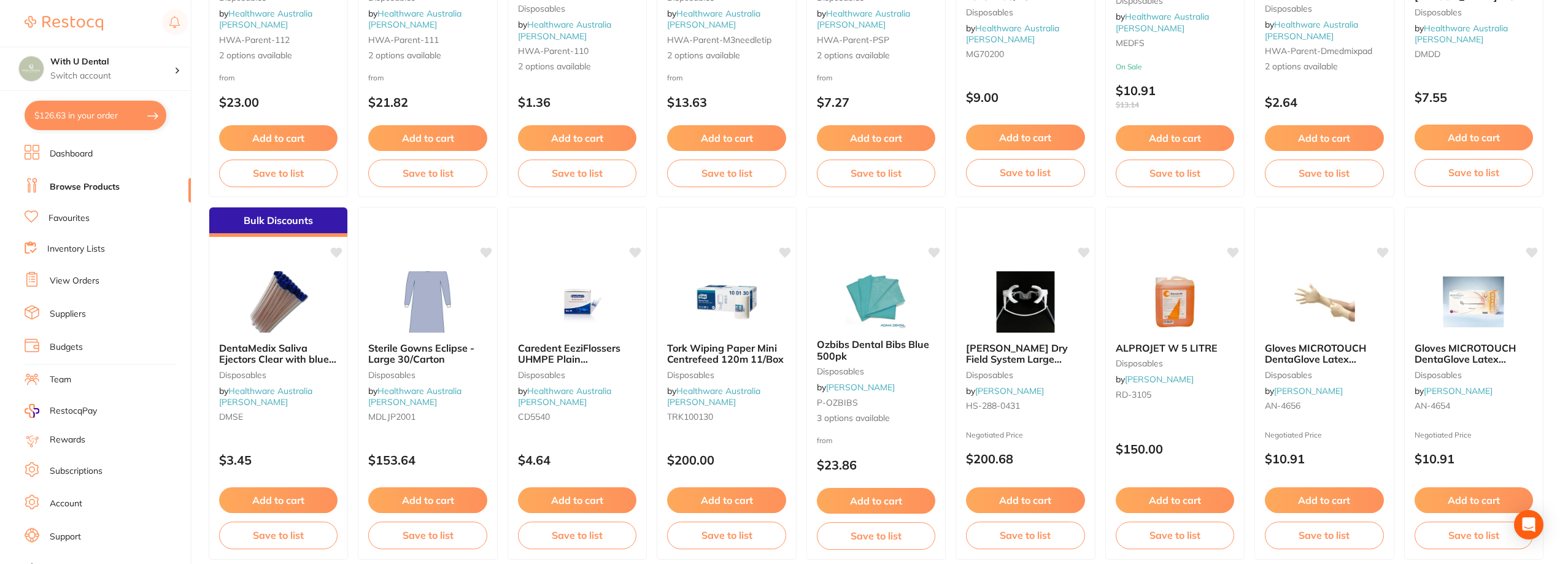
scroll to position [1840, 0]
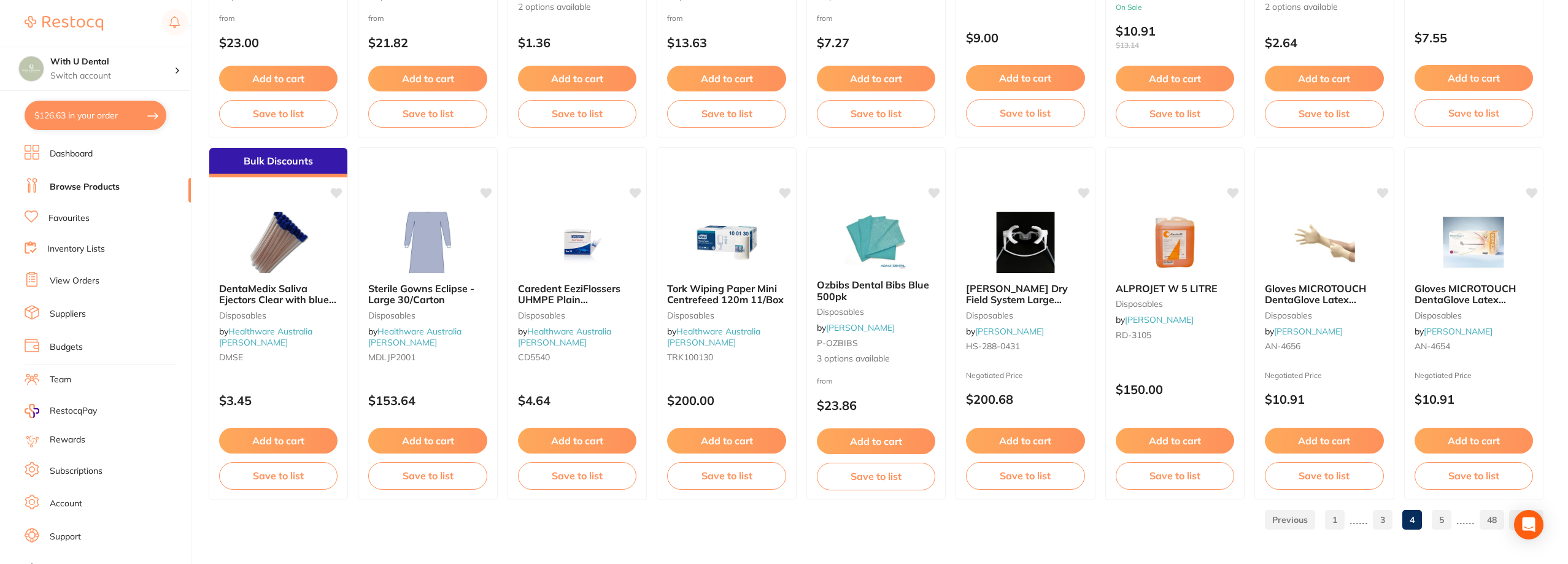
click at [857, 524] on link "5" at bounding box center [1442, 519] width 20 height 24
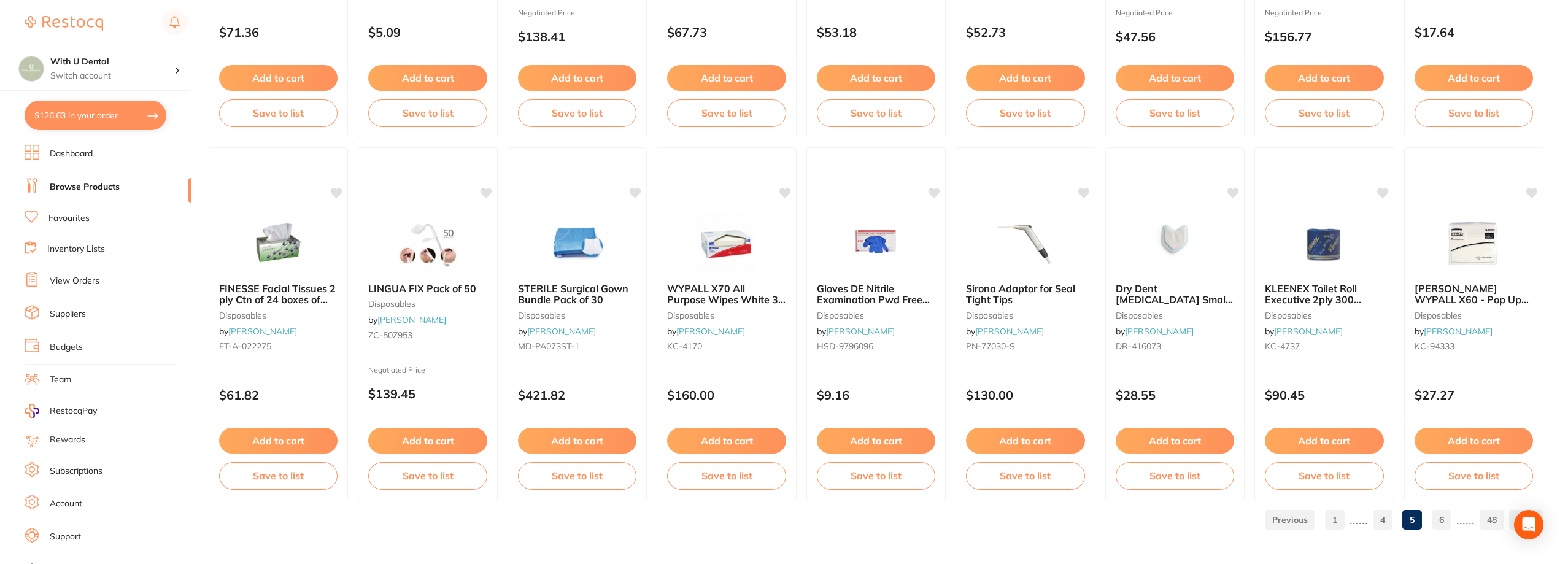
click at [857, 514] on link "6" at bounding box center [1442, 519] width 20 height 24
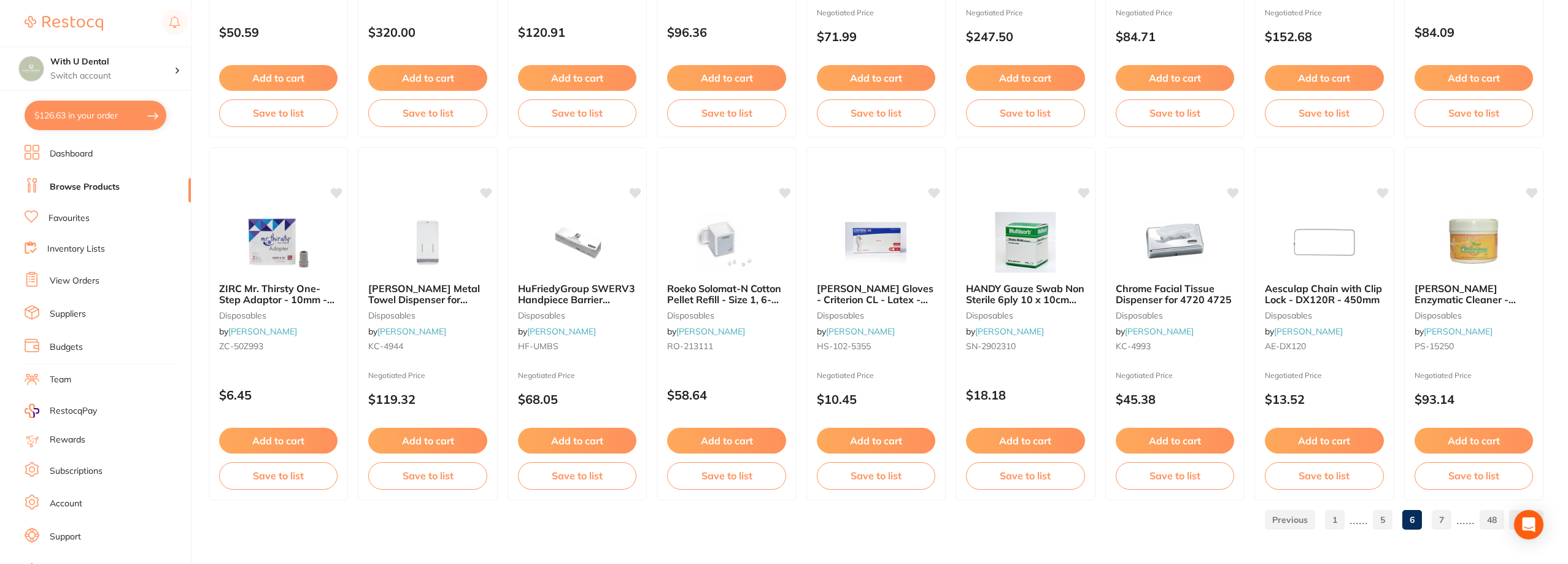
click at [857, 525] on link "7" at bounding box center [1442, 519] width 20 height 24
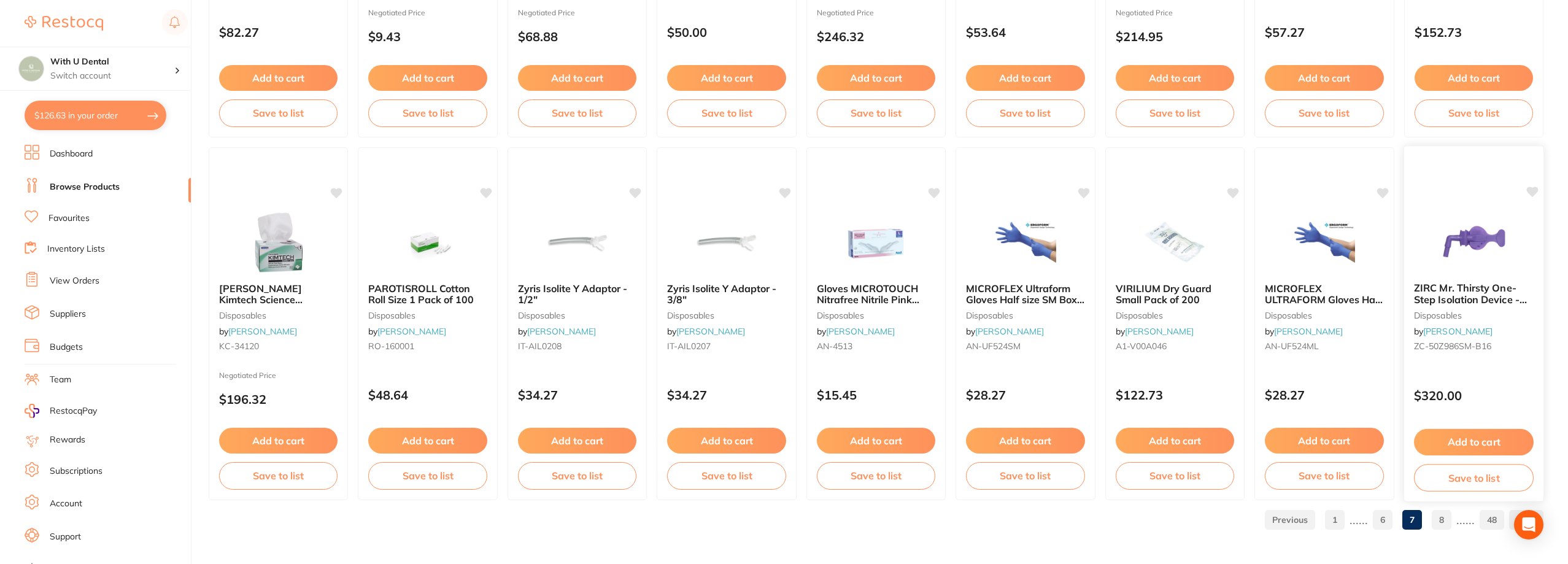
click at [857, 296] on span "ZIRC Mr. Thirsty One-Step Isolation Device - Small 16mm - Single Use, 50-Pack" at bounding box center [1473, 305] width 120 height 47
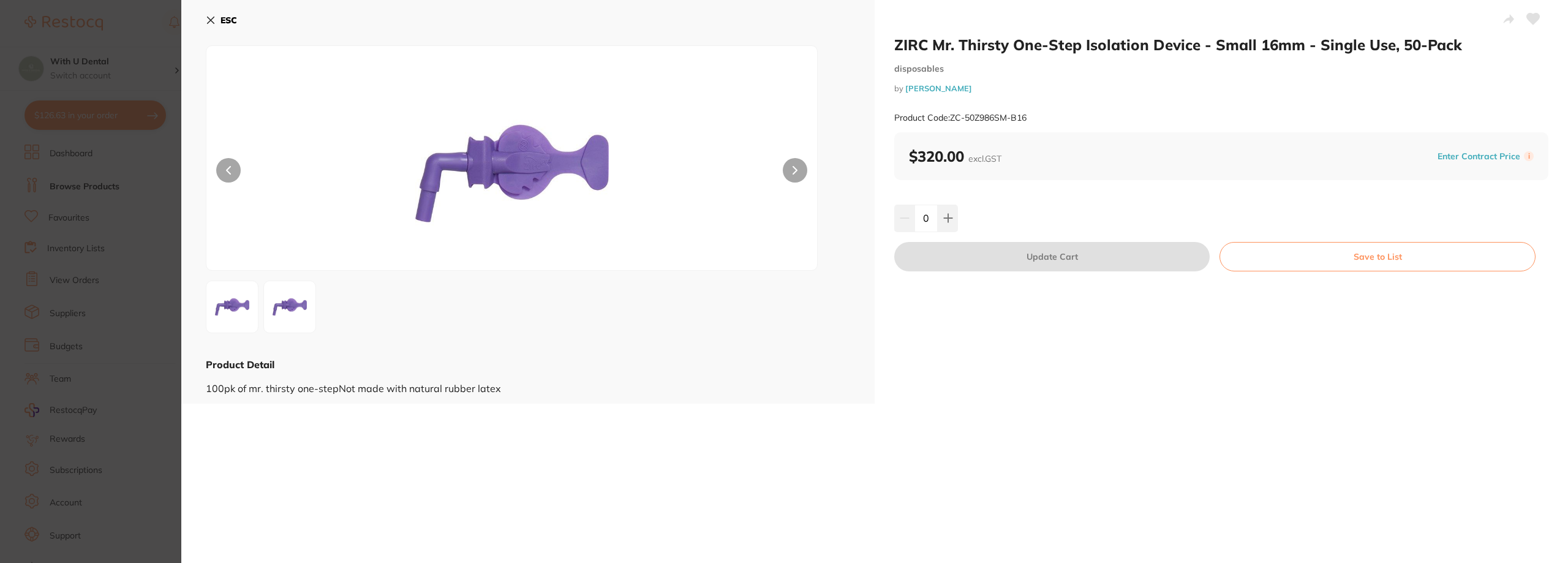
click at [797, 171] on button at bounding box center [795, 170] width 24 height 24
click at [165, 428] on section "ZIRC Mr. Thirsty One-Step Isolation Device - Small 16mm - Single Use, 50-Pack d…" at bounding box center [784, 282] width 1568 height 563
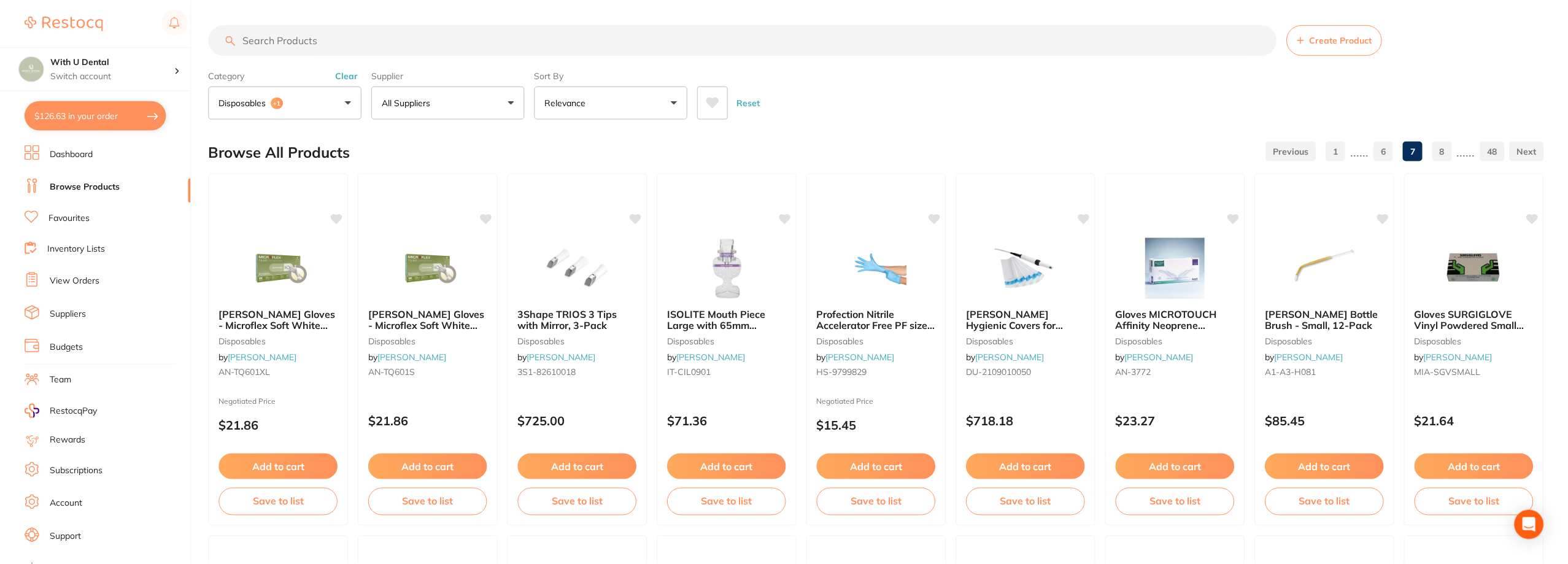
scroll to position [1840, 0]
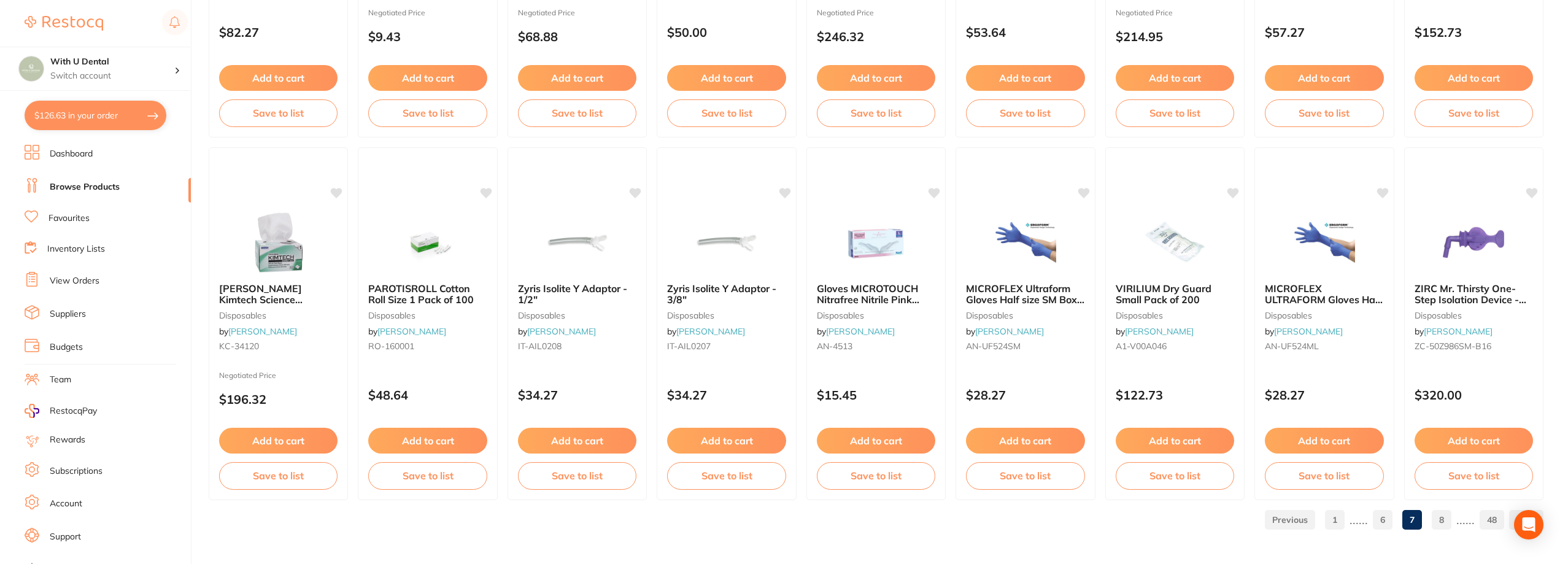
click at [857, 521] on link "8" at bounding box center [1442, 519] width 20 height 24
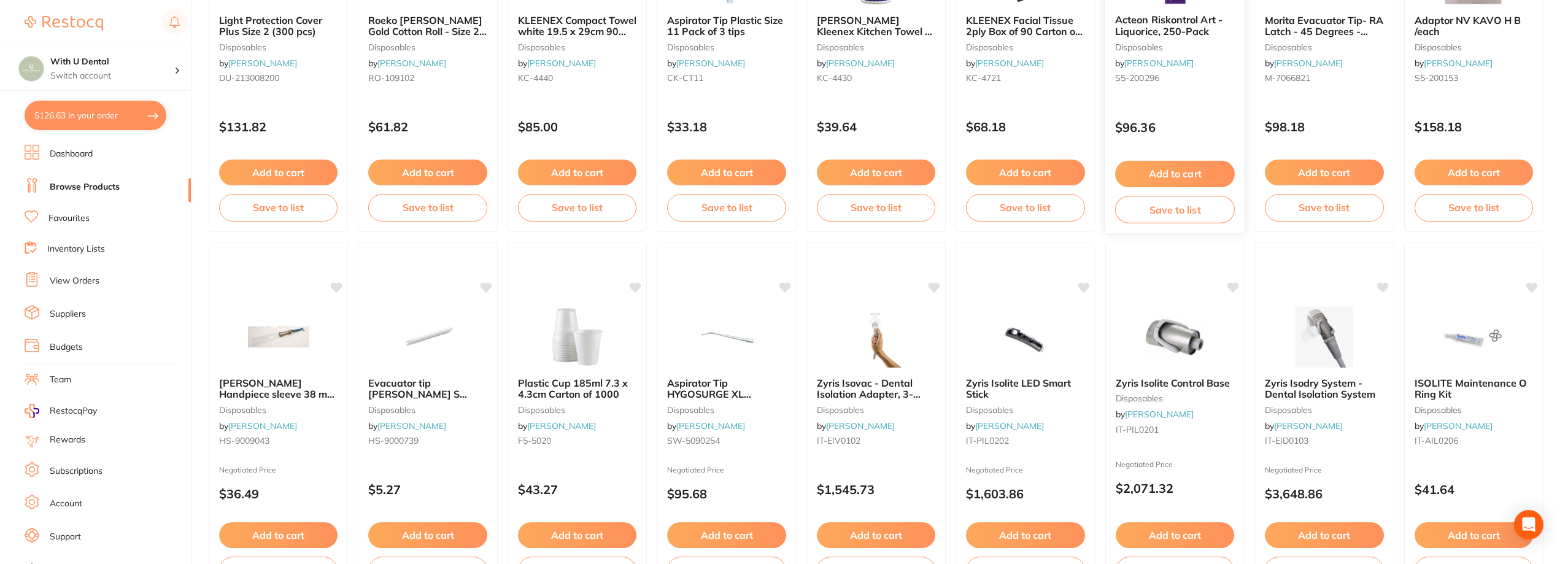
scroll to position [368, 0]
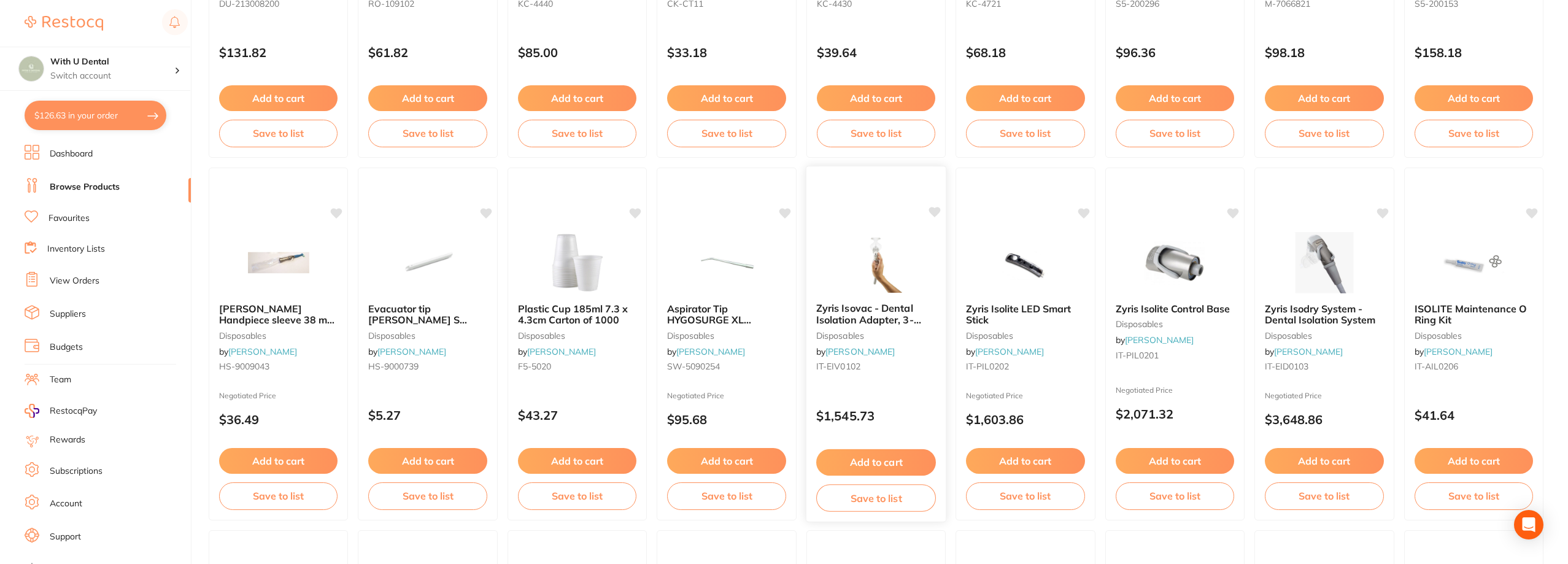
click at [857, 321] on span "Zyris Isovac - Dental Isolation Adapter, 3-Pack" at bounding box center [869, 319] width 105 height 35
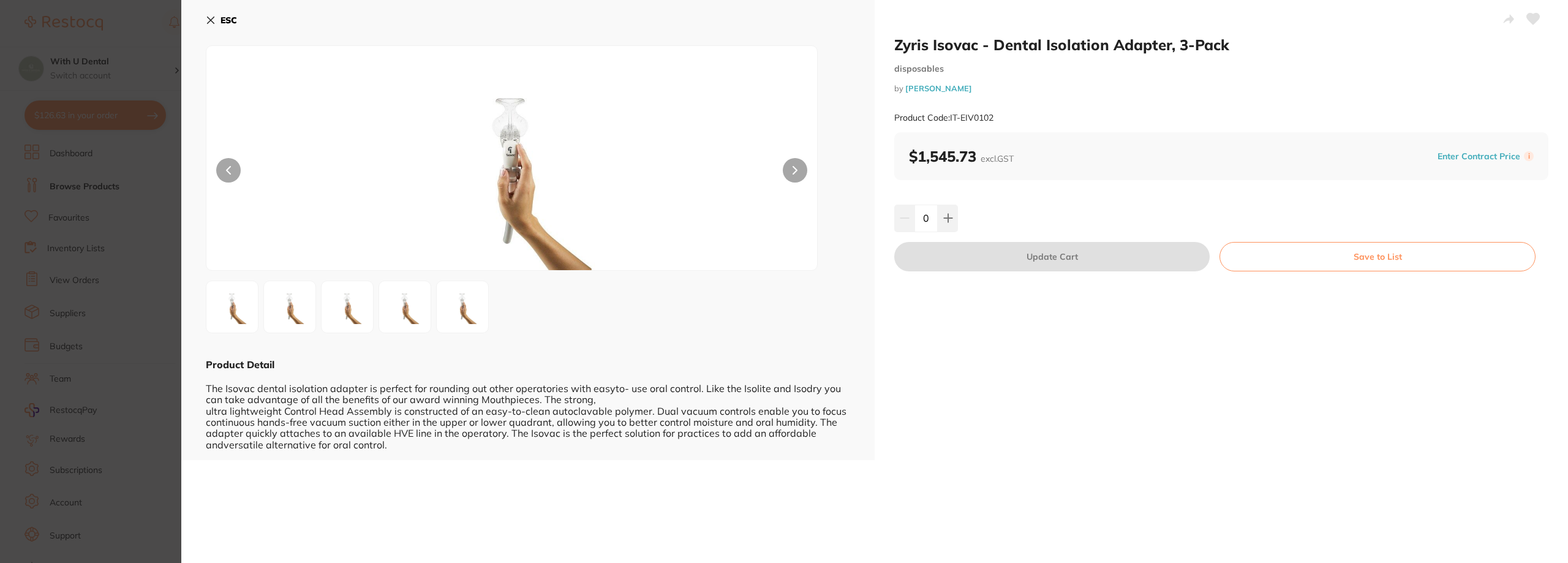
scroll to position [183, 0]
click at [170, 410] on section "Zyris Isovac - Dental Isolation Adapter, 3-Pack disposables by [PERSON_NAME] Pr…" at bounding box center [784, 282] width 1568 height 563
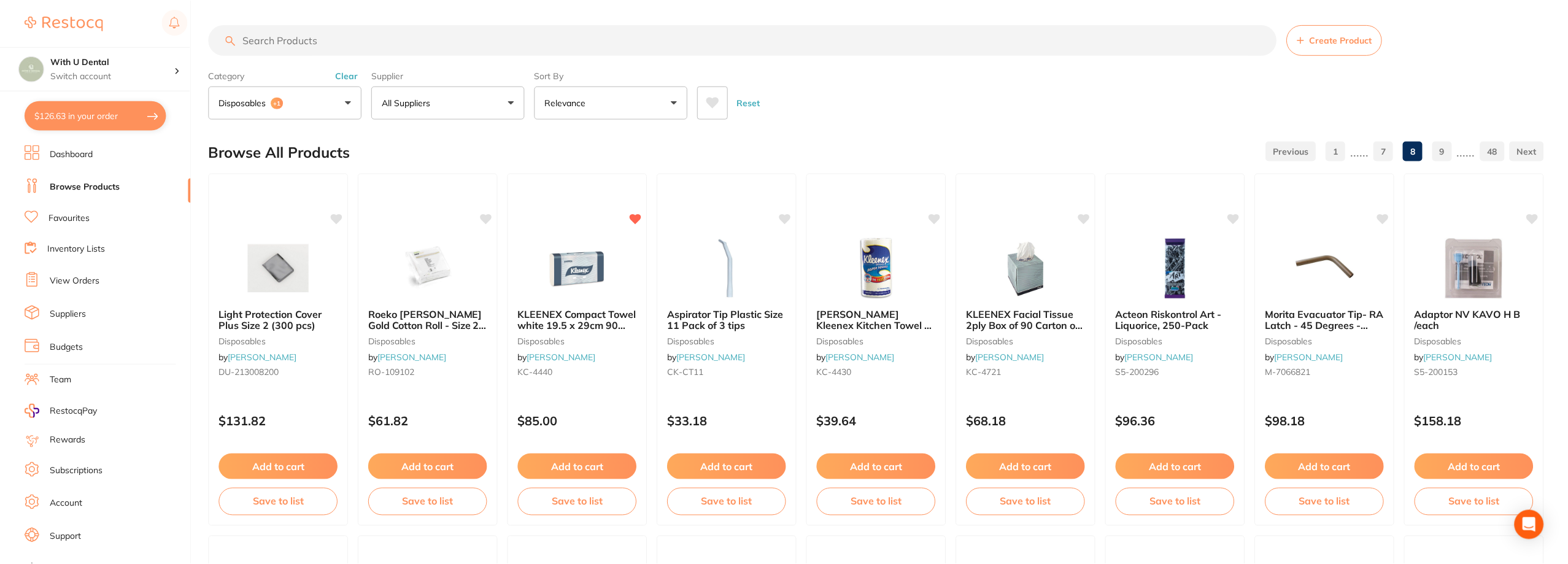
scroll to position [368, 0]
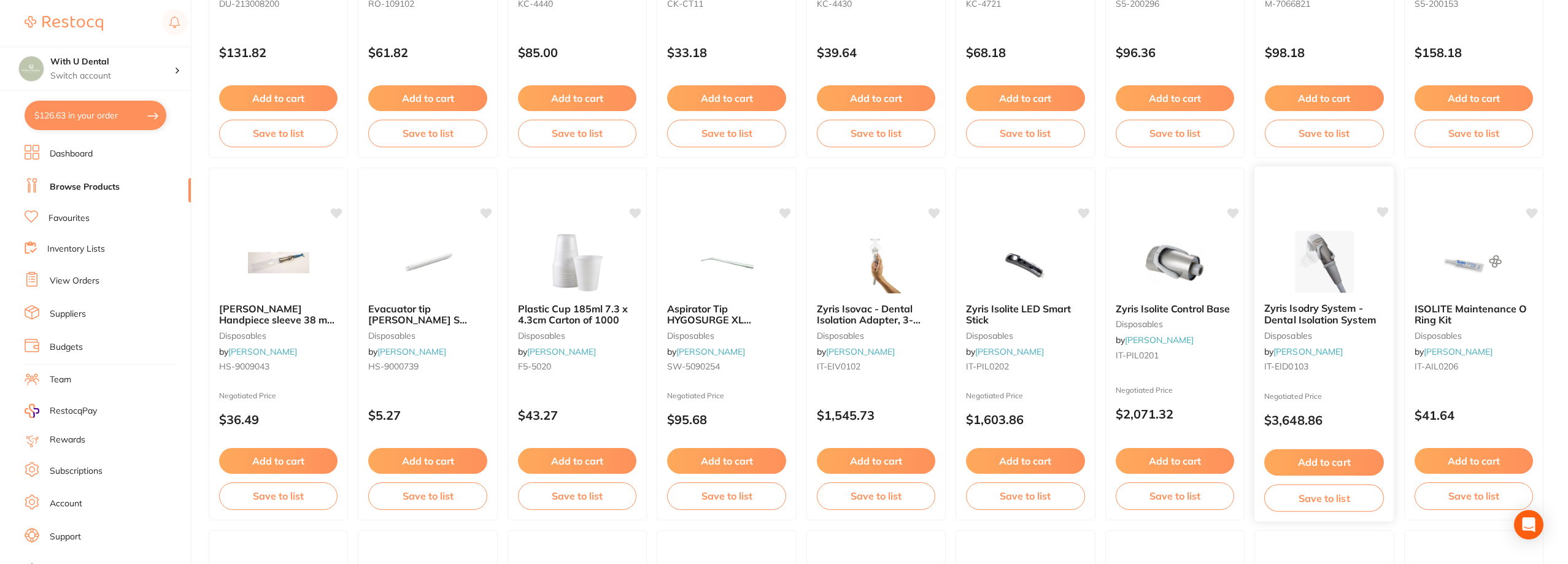
click at [1283, 321] on span "Zyris Isodry System - Dental Isolation System" at bounding box center [1320, 314] width 112 height 24
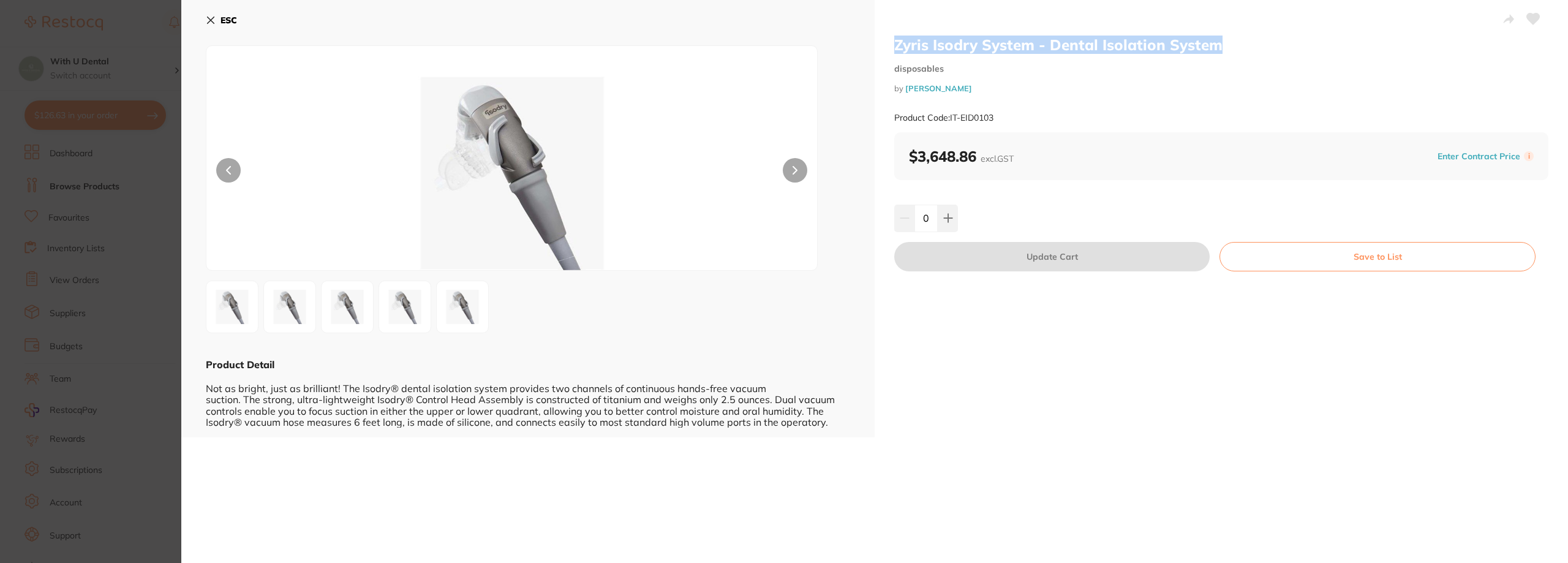
drag, startPoint x: 894, startPoint y: 45, endPoint x: 1326, endPoint y: 53, distance: 432.1
click at [1326, 53] on h2 "Zyris Isodry System - Dental Isolation System" at bounding box center [1222, 45] width 655 height 18
copy h2 "Zyris Isodry System - Dental Isolation System"
